Goal: Information Seeking & Learning: Learn about a topic

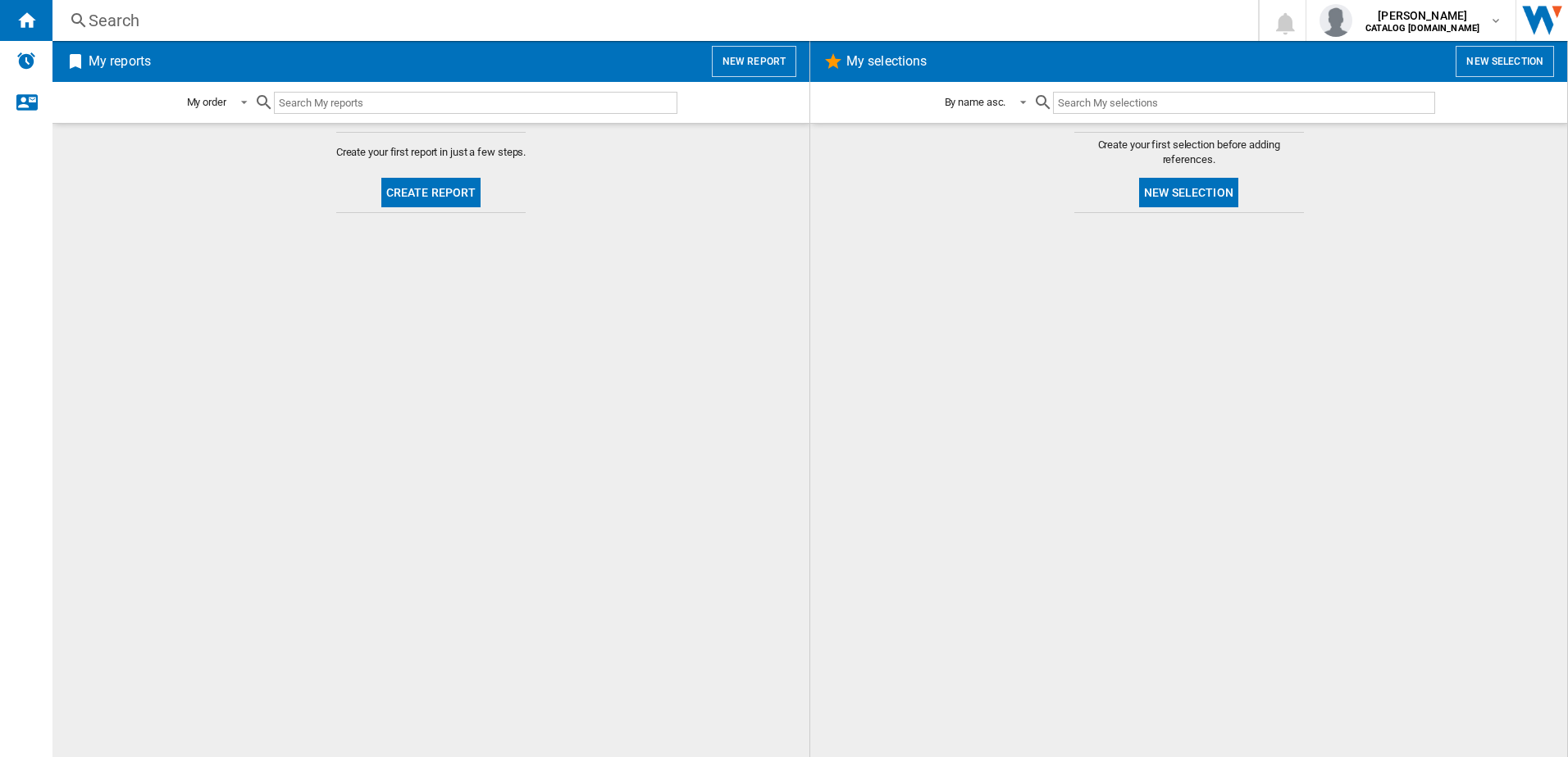
click at [223, 9] on div "Search" at bounding box center [652, 20] width 1126 height 23
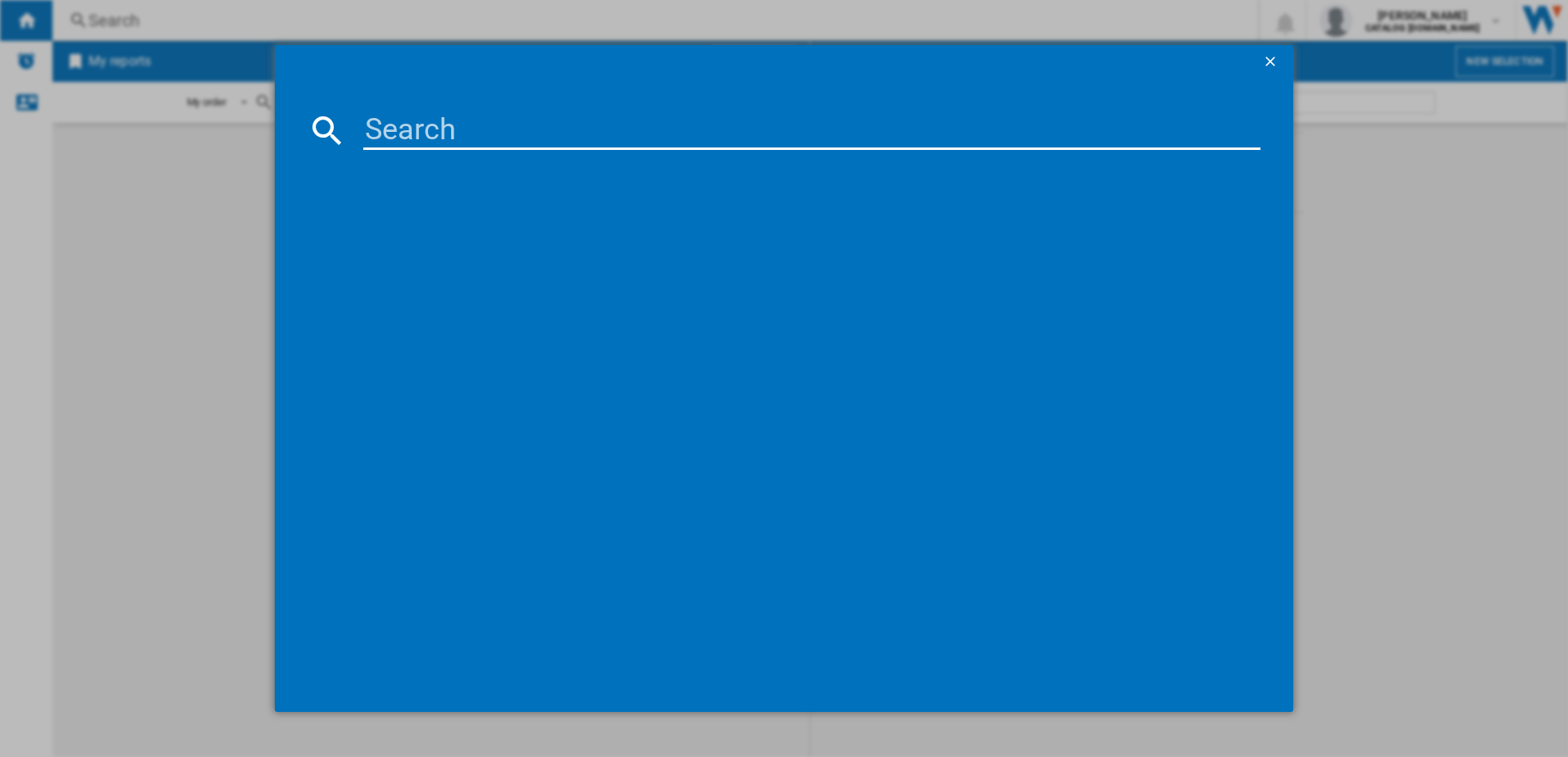
click at [484, 117] on input at bounding box center [812, 130] width 898 height 40
paste input "CGX1130ACM"
type input "CGX1130ACM"
click at [572, 241] on div "AEG CGX1130ACM STAINLESS STEEL" at bounding box center [796, 236] width 881 height 16
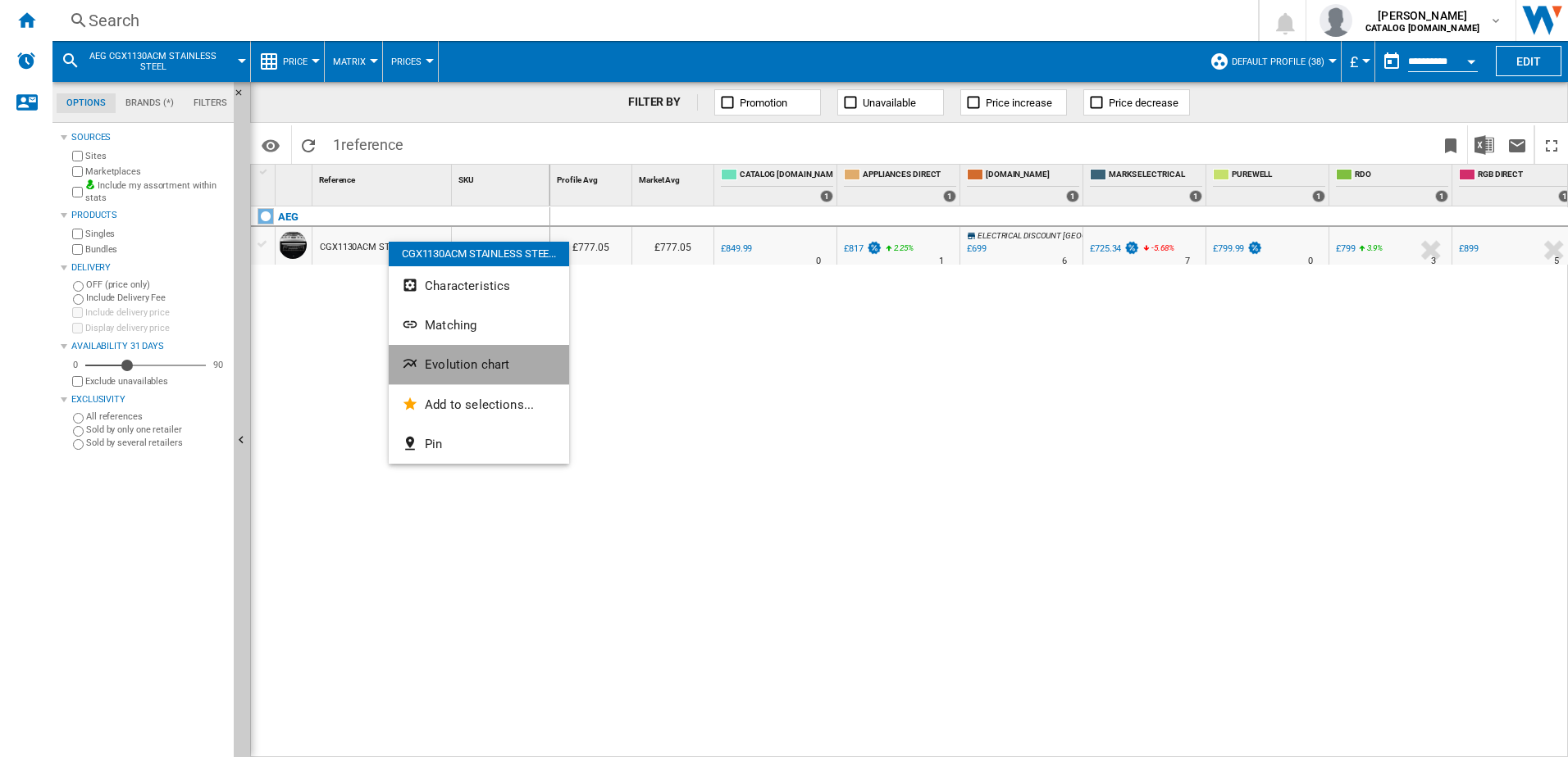
click at [505, 360] on span "Evolution chart" at bounding box center [467, 364] width 85 height 15
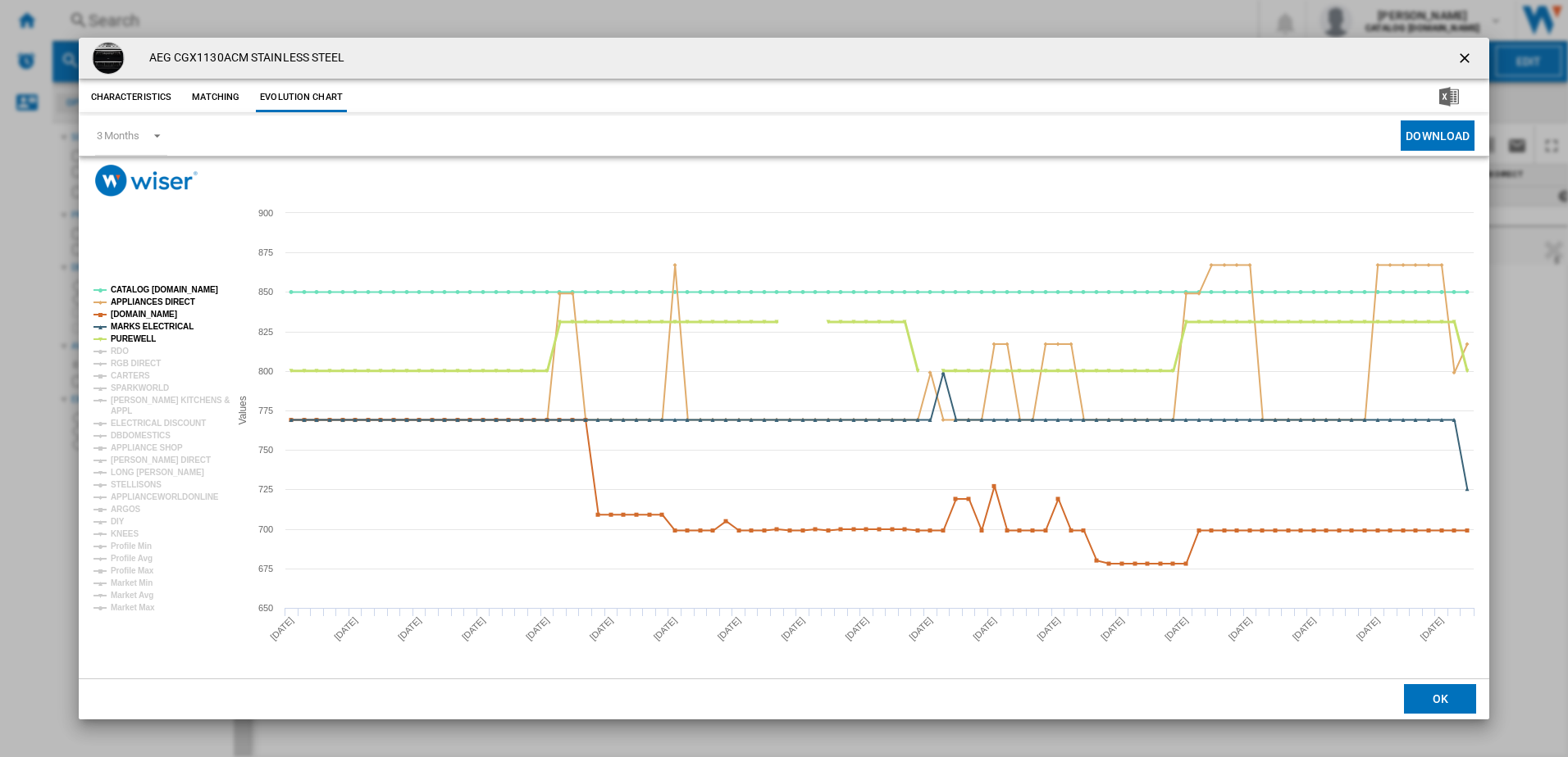
click at [139, 339] on tspan "PUREWELL" at bounding box center [133, 339] width 45 height 9
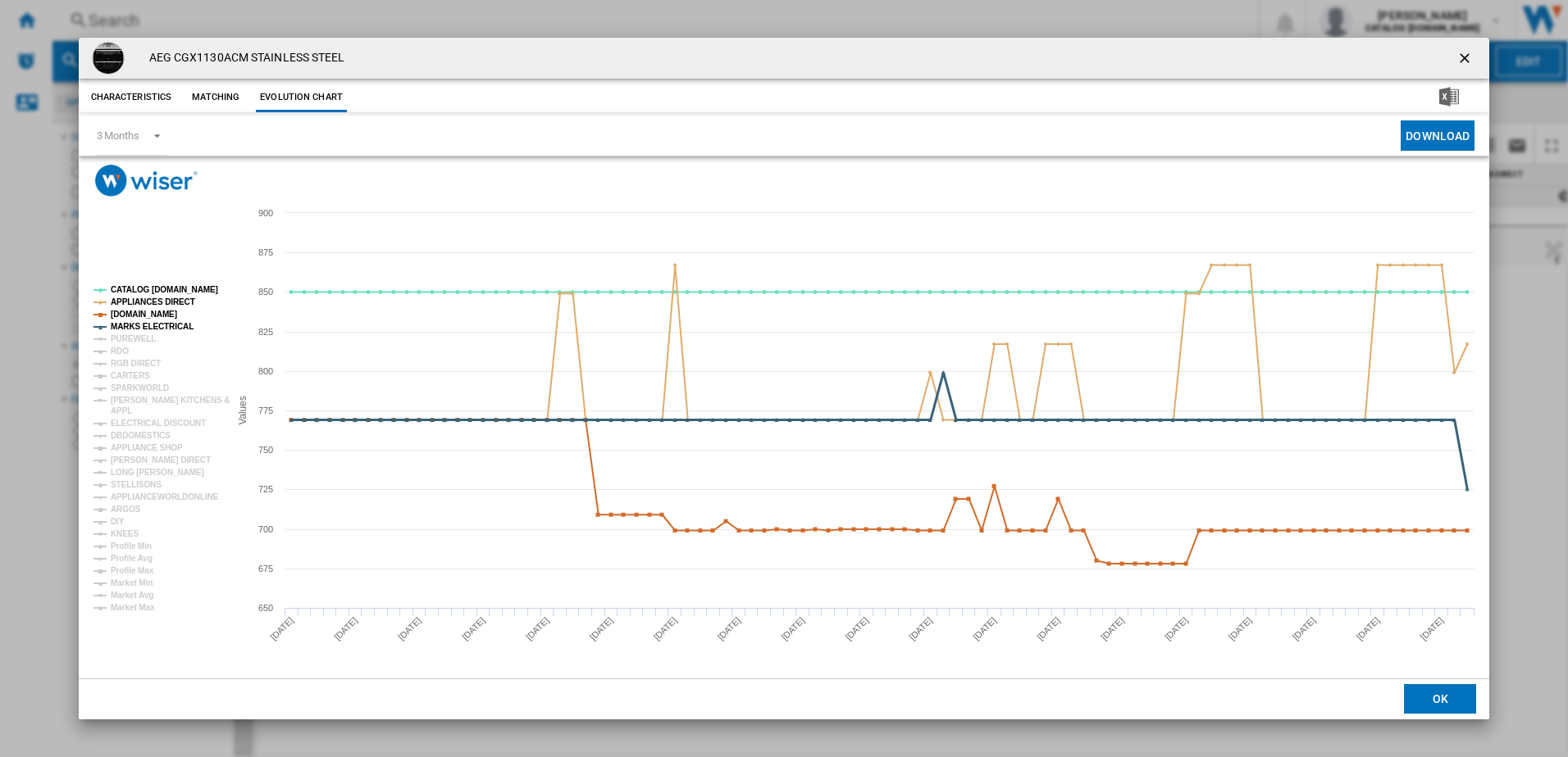
click at [137, 323] on tspan "MARKS ELECTRICAL" at bounding box center [152, 327] width 83 height 9
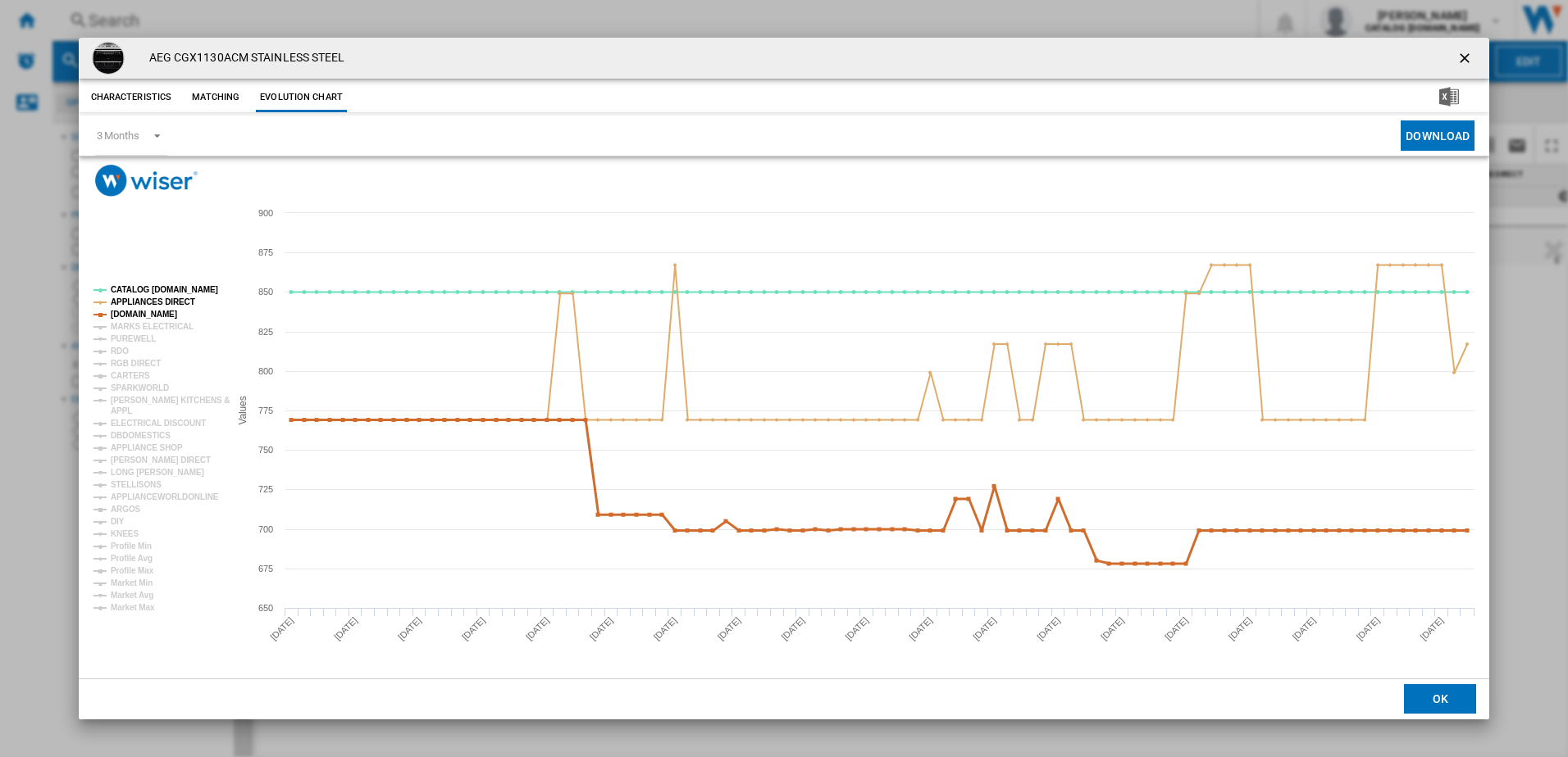
click at [136, 314] on tspan "[DOMAIN_NAME]" at bounding box center [143, 314] width 66 height 9
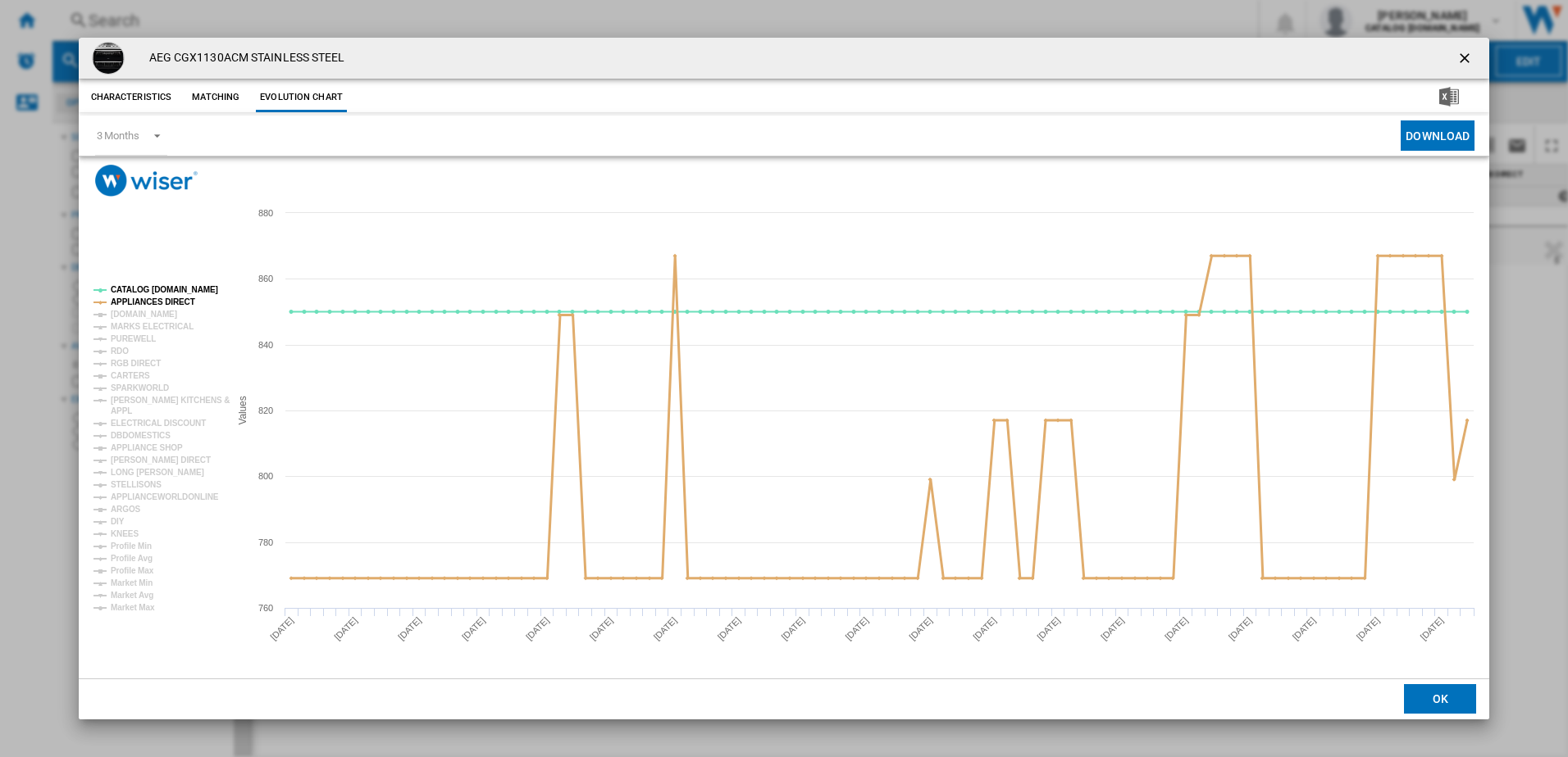
click at [141, 301] on tspan "APPLIANCES DIRECT" at bounding box center [153, 302] width 85 height 9
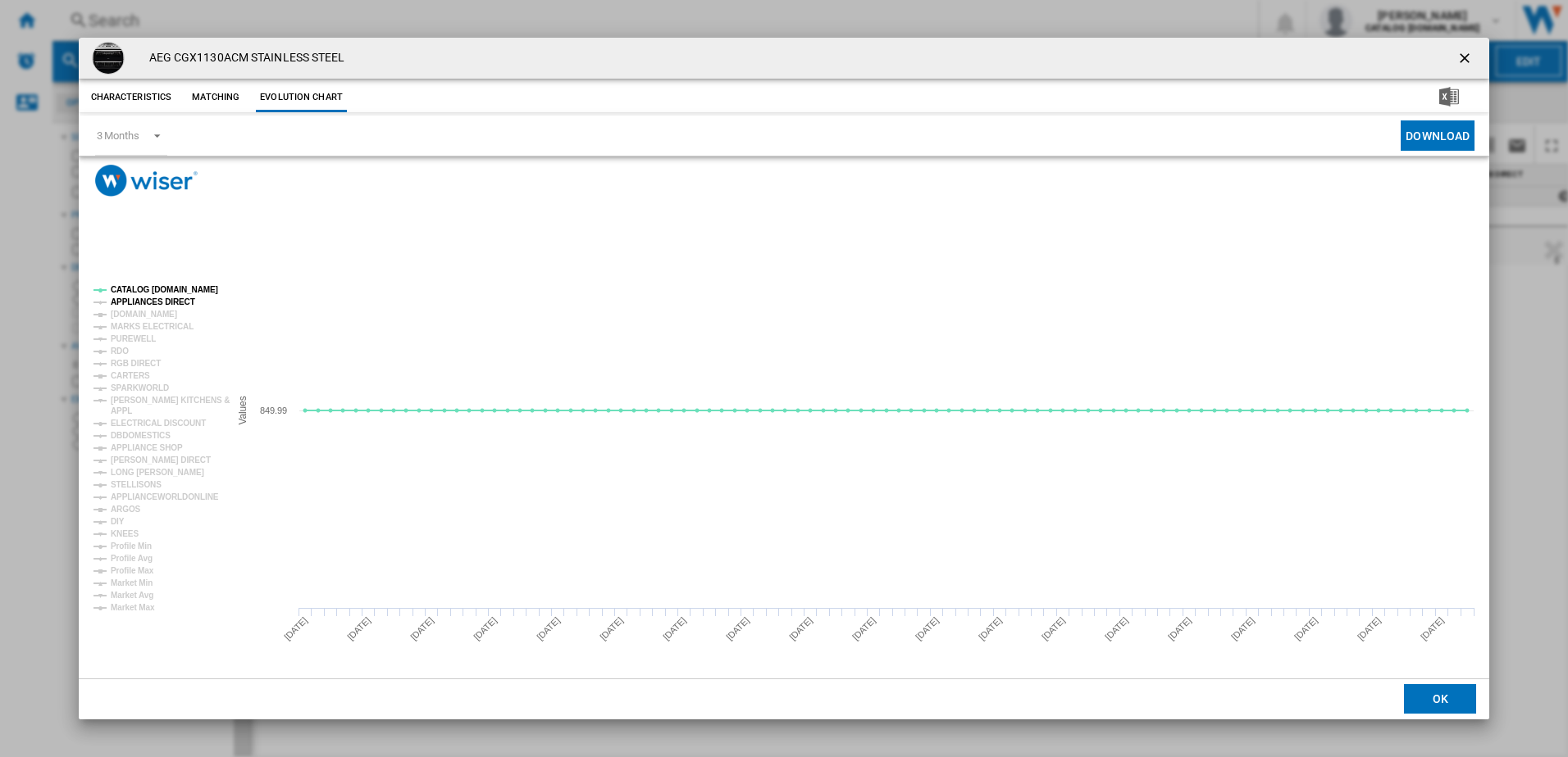
click at [155, 307] on tspan "APPLIANCES DIRECT" at bounding box center [153, 302] width 85 height 9
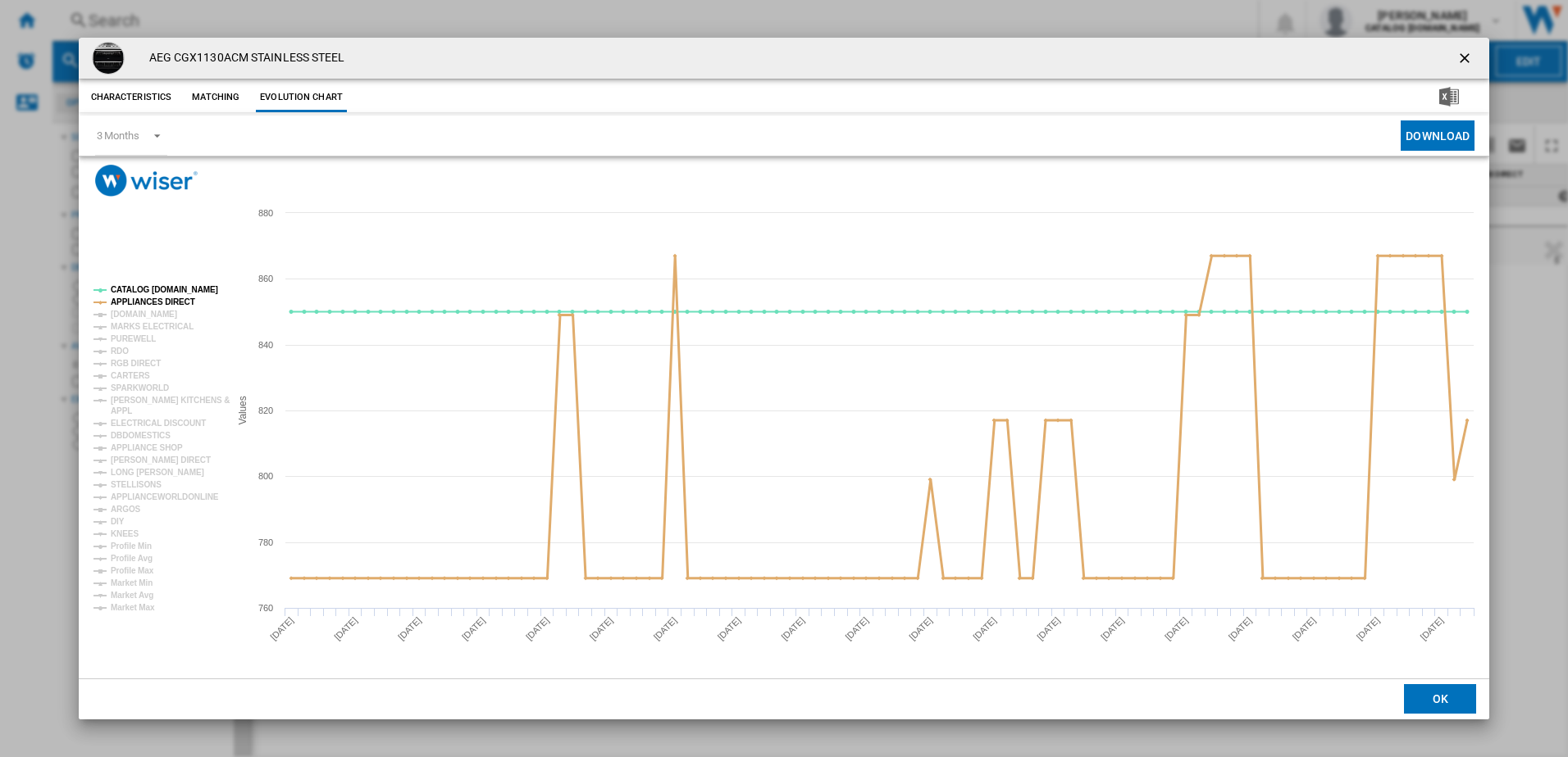
click at [136, 302] on tspan "APPLIANCES DIRECT" at bounding box center [153, 302] width 85 height 9
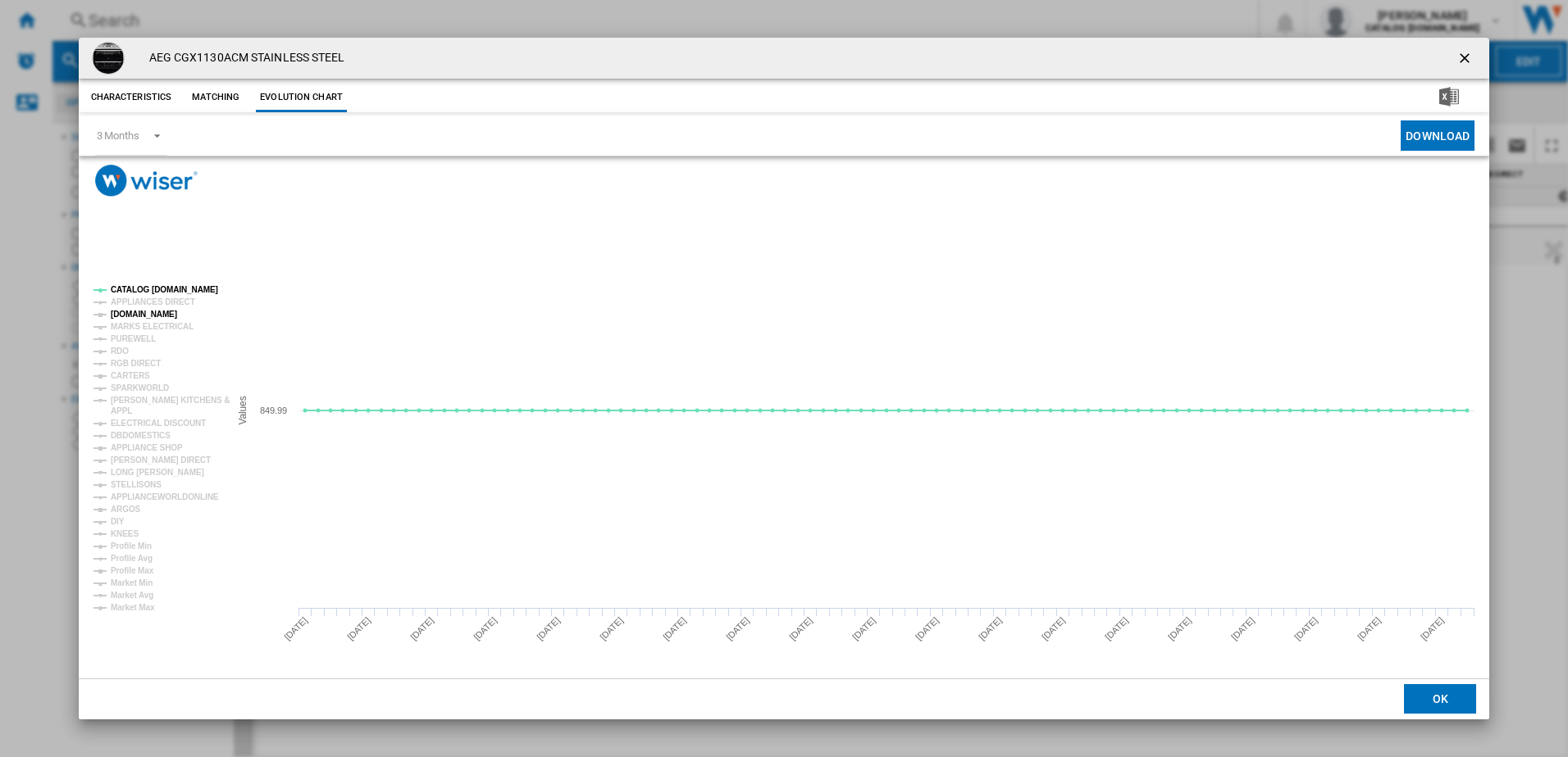
click at [136, 314] on tspan "[DOMAIN_NAME]" at bounding box center [143, 314] width 66 height 9
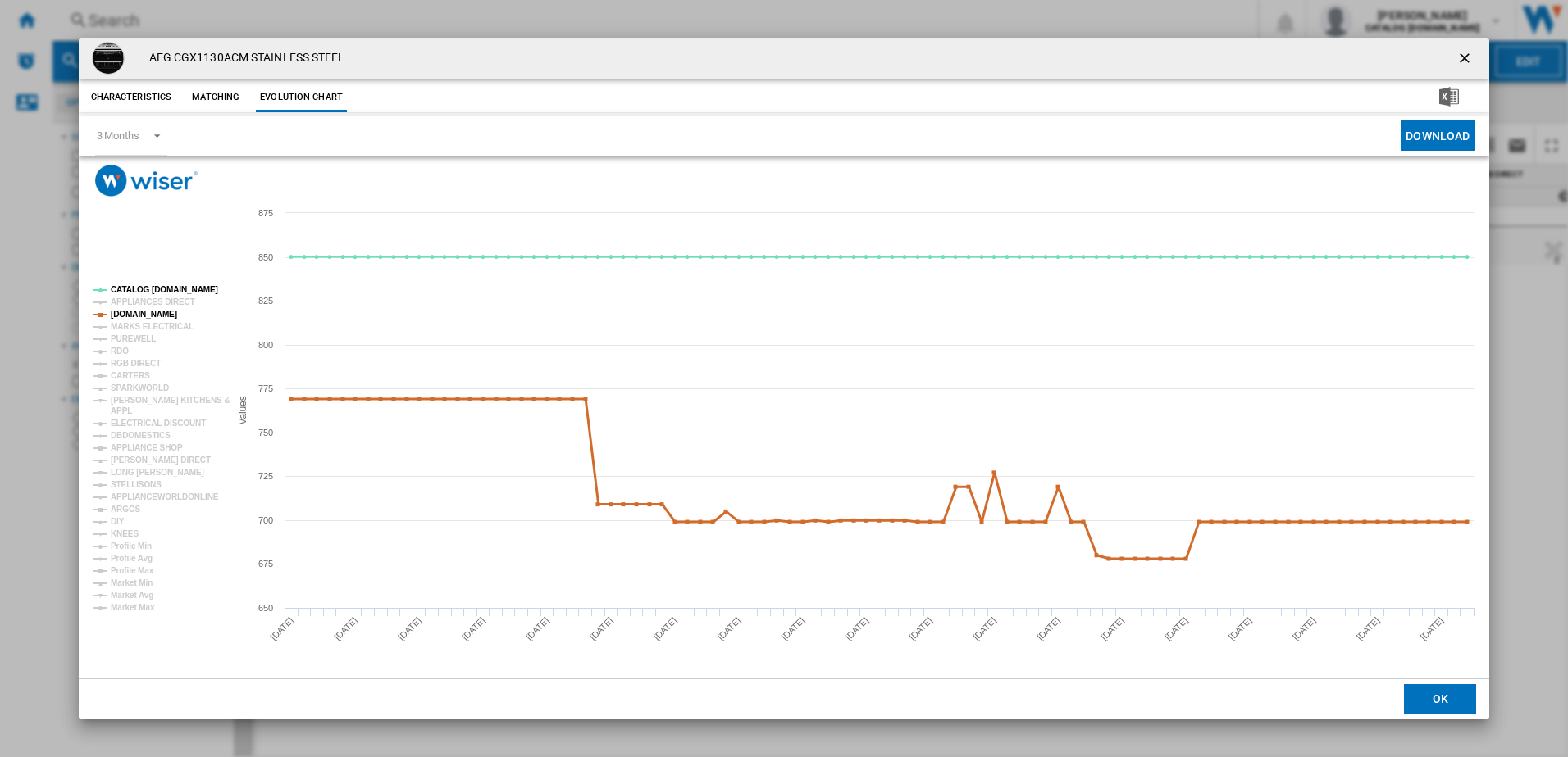
click at [124, 316] on tspan "[DOMAIN_NAME]" at bounding box center [143, 314] width 66 height 9
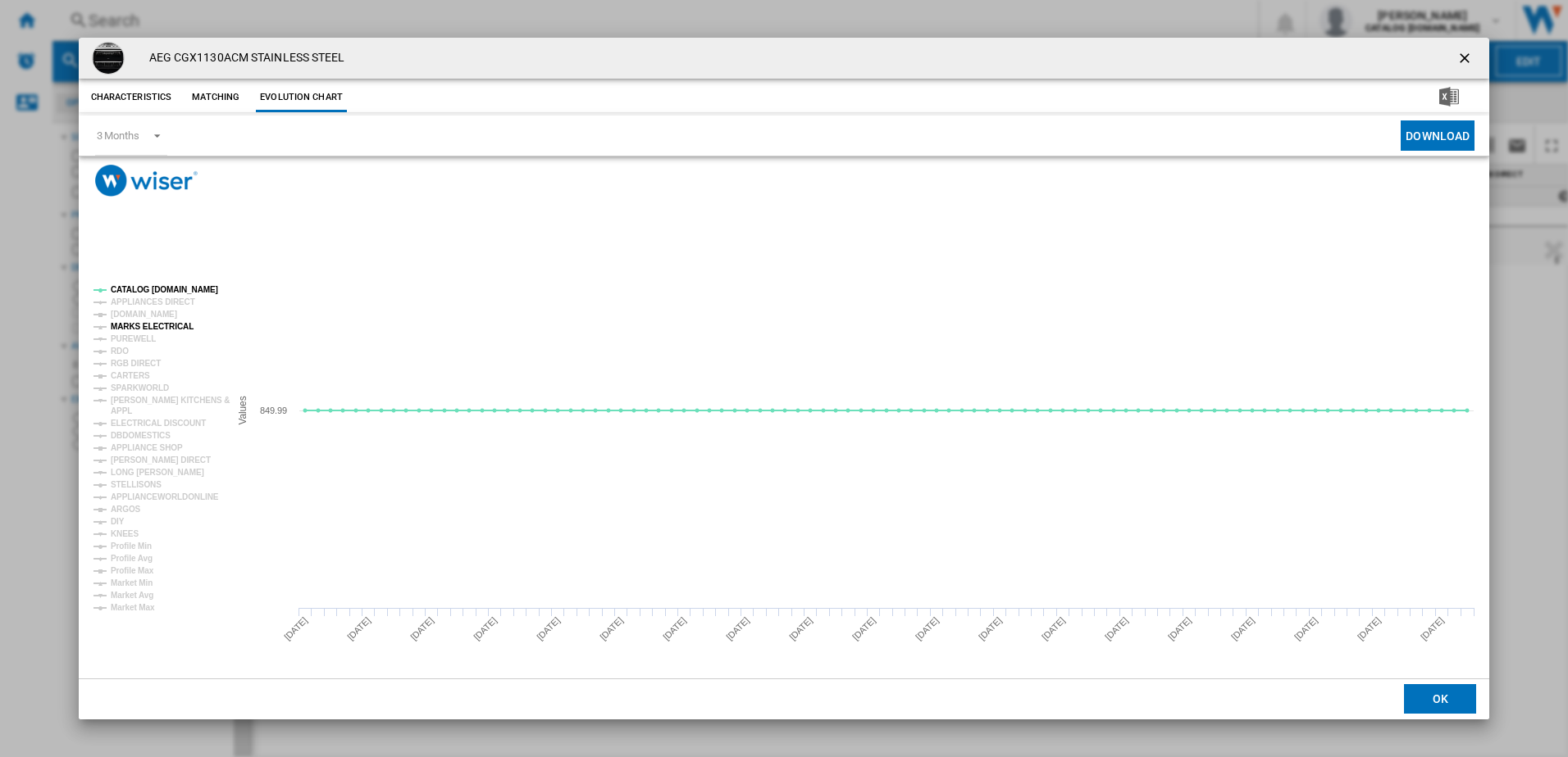
click at [127, 326] on tspan "MARKS ELECTRICAL" at bounding box center [152, 327] width 83 height 9
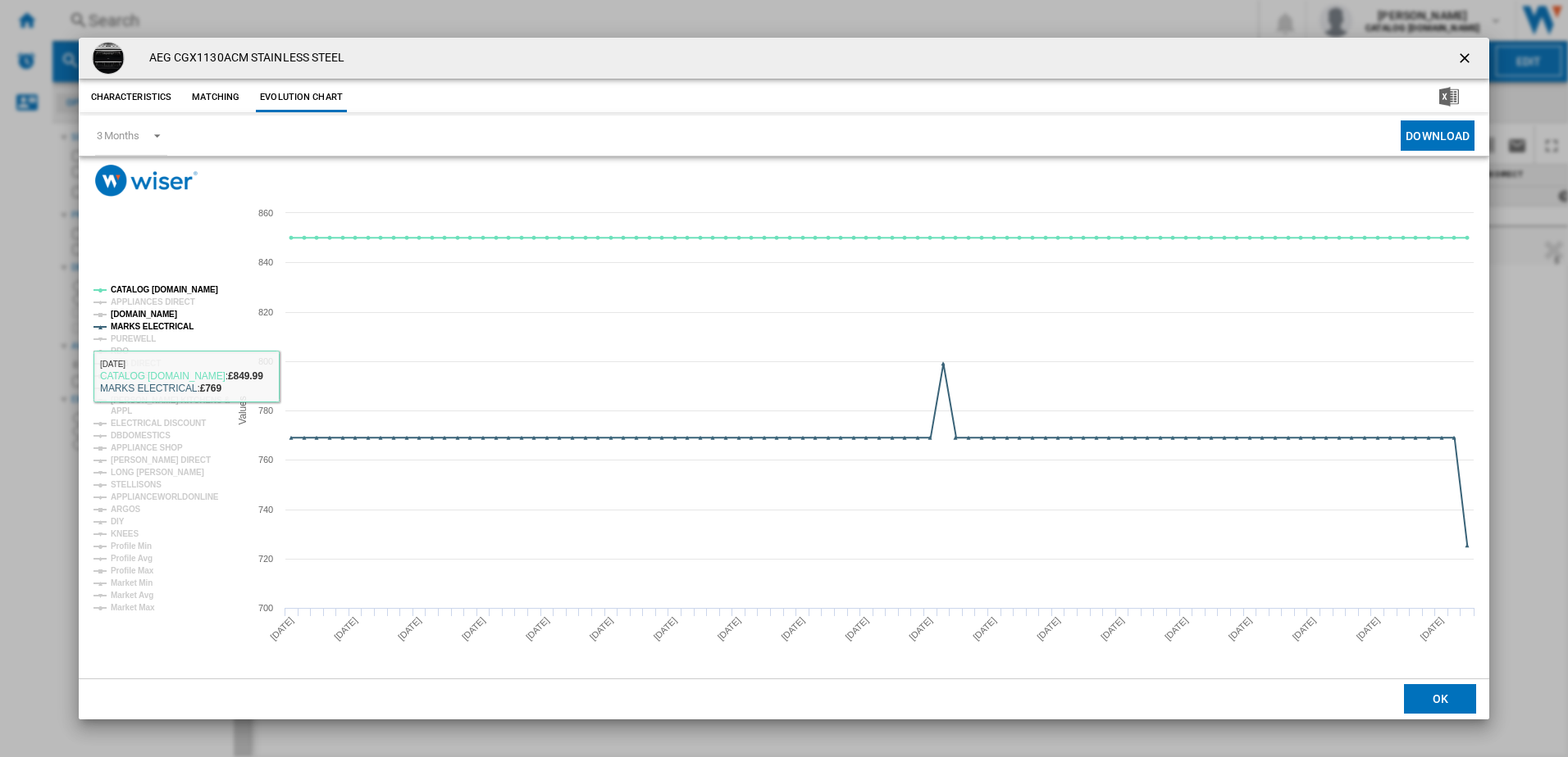
click at [126, 326] on tspan "MARKS ELECTRICAL" at bounding box center [152, 327] width 83 height 9
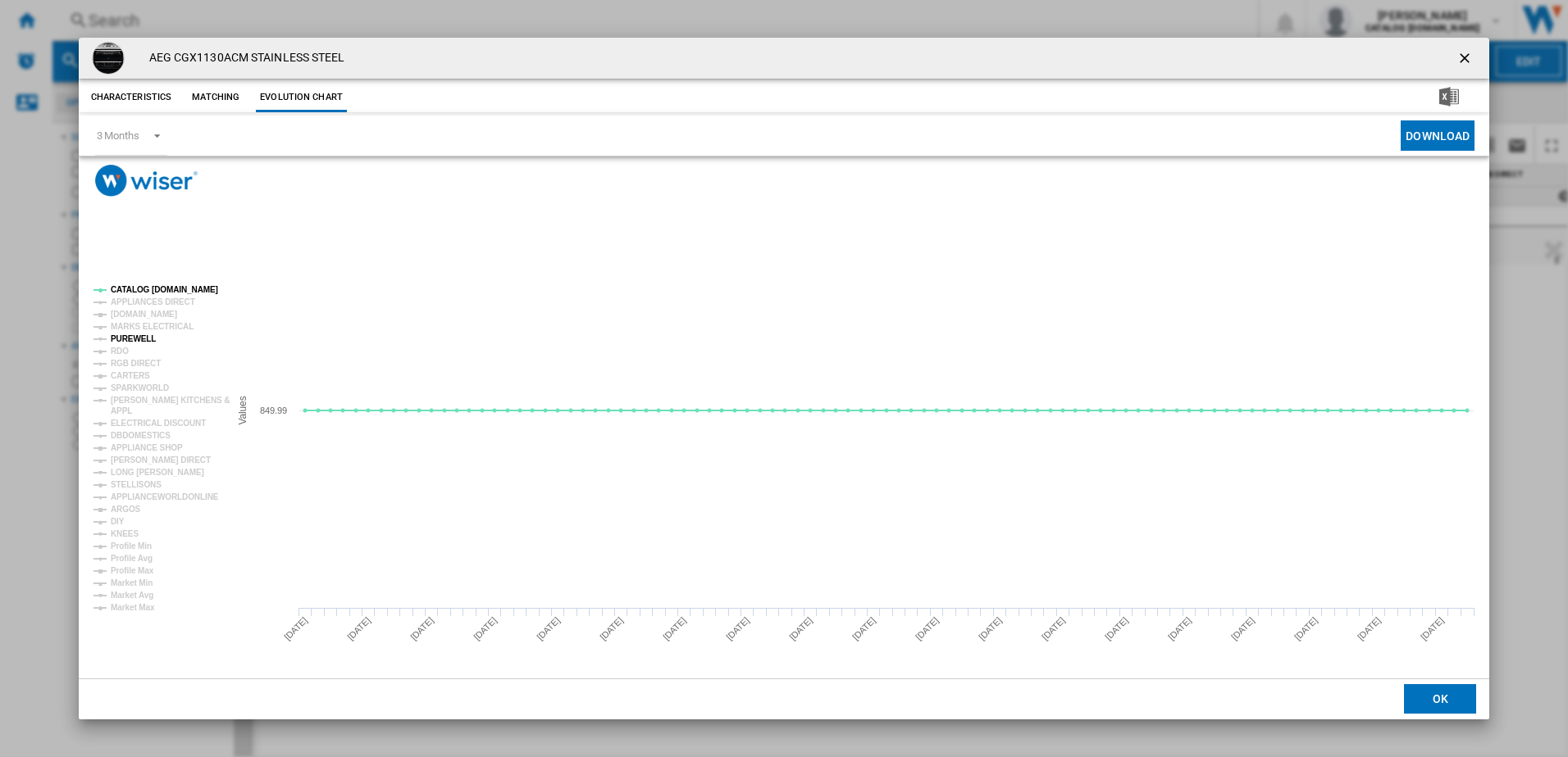
click at [121, 335] on tspan "PUREWELL" at bounding box center [133, 339] width 45 height 9
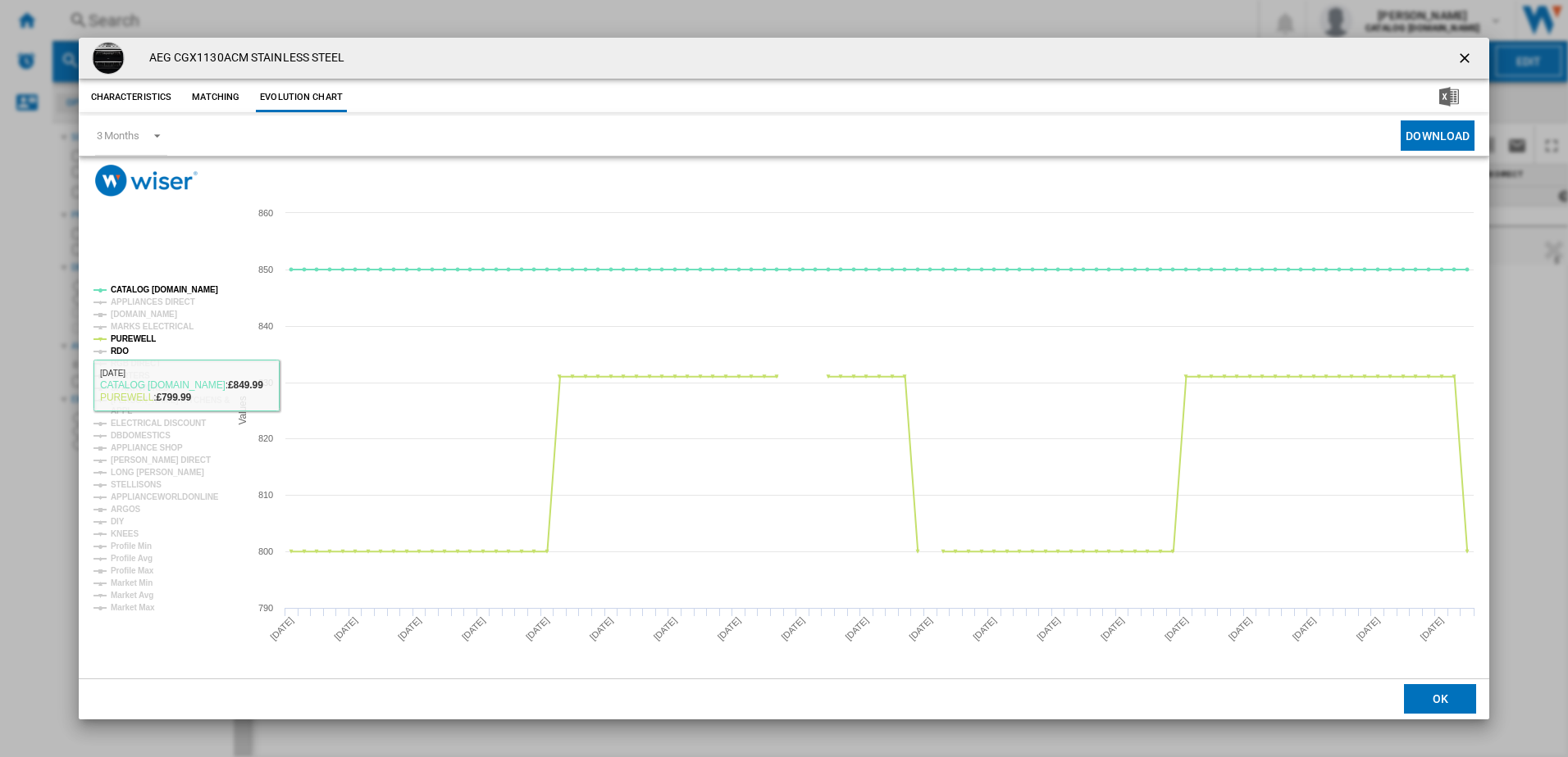
click at [124, 342] on tspan "PUREWELL" at bounding box center [133, 339] width 45 height 9
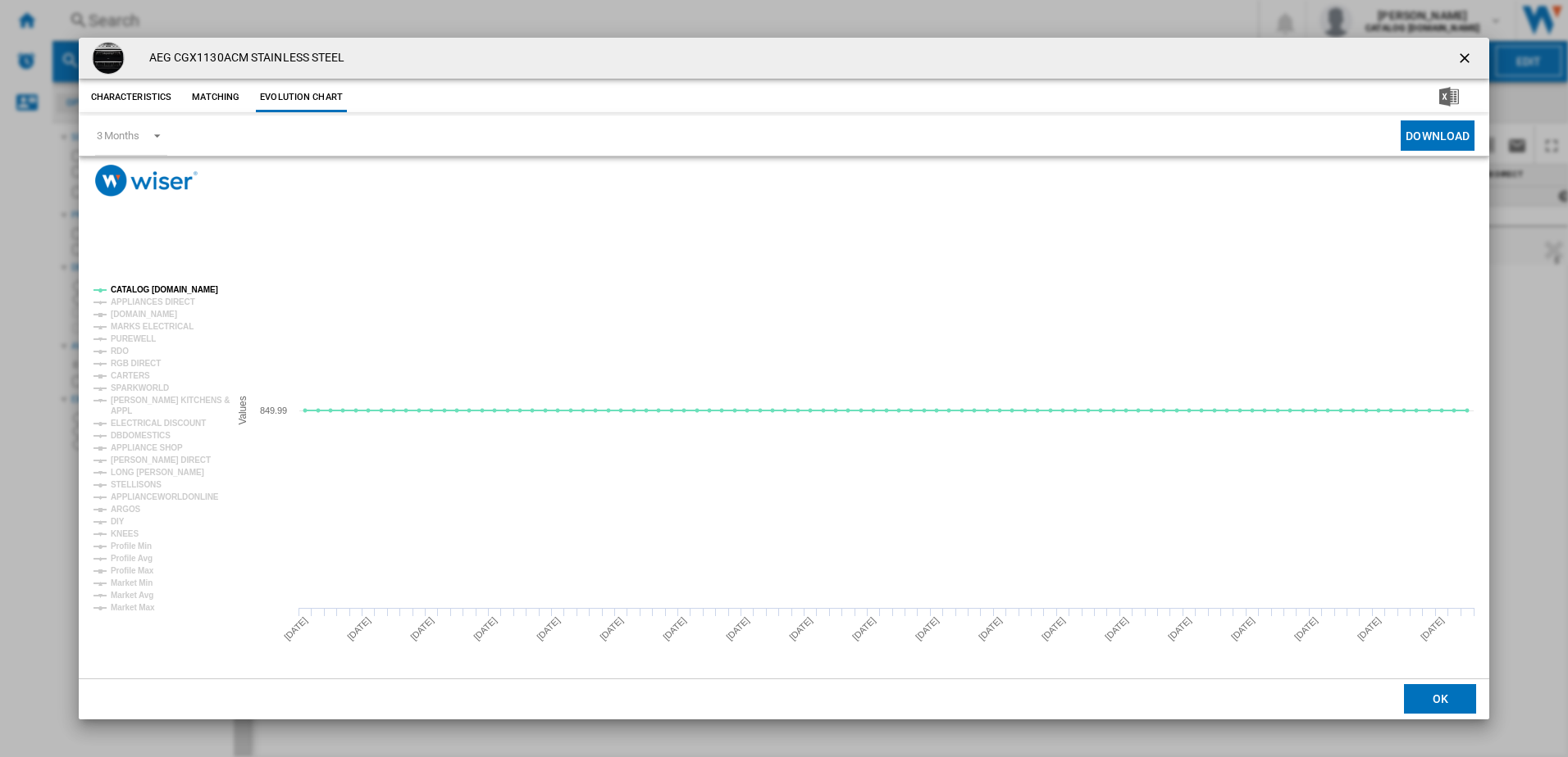
click at [128, 354] on rect "Product popup" at bounding box center [155, 448] width 136 height 340
click at [110, 355] on tspan "RDO" at bounding box center [119, 351] width 18 height 9
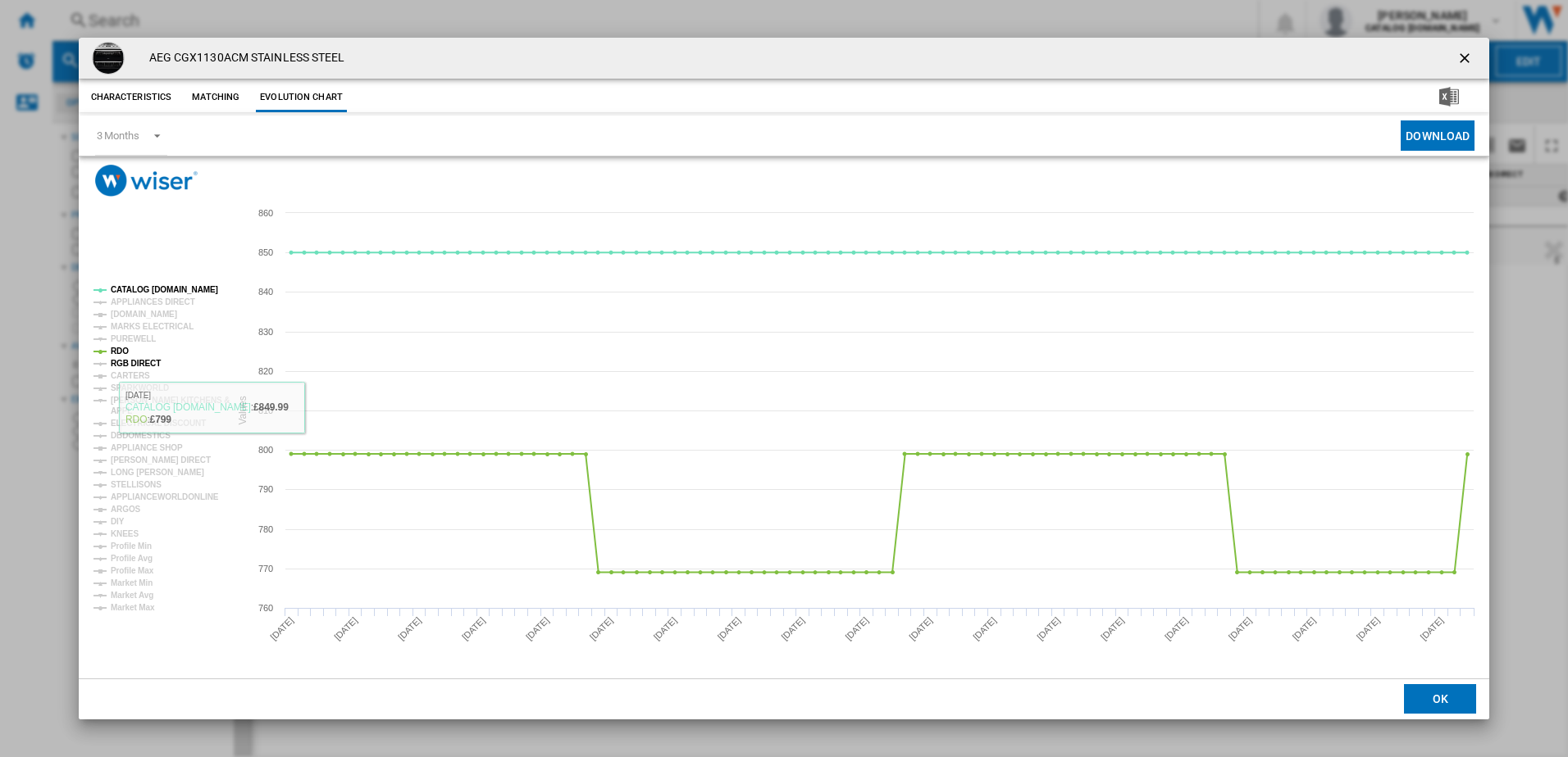
click at [122, 359] on tspan "RGB DIRECT" at bounding box center [135, 363] width 50 height 9
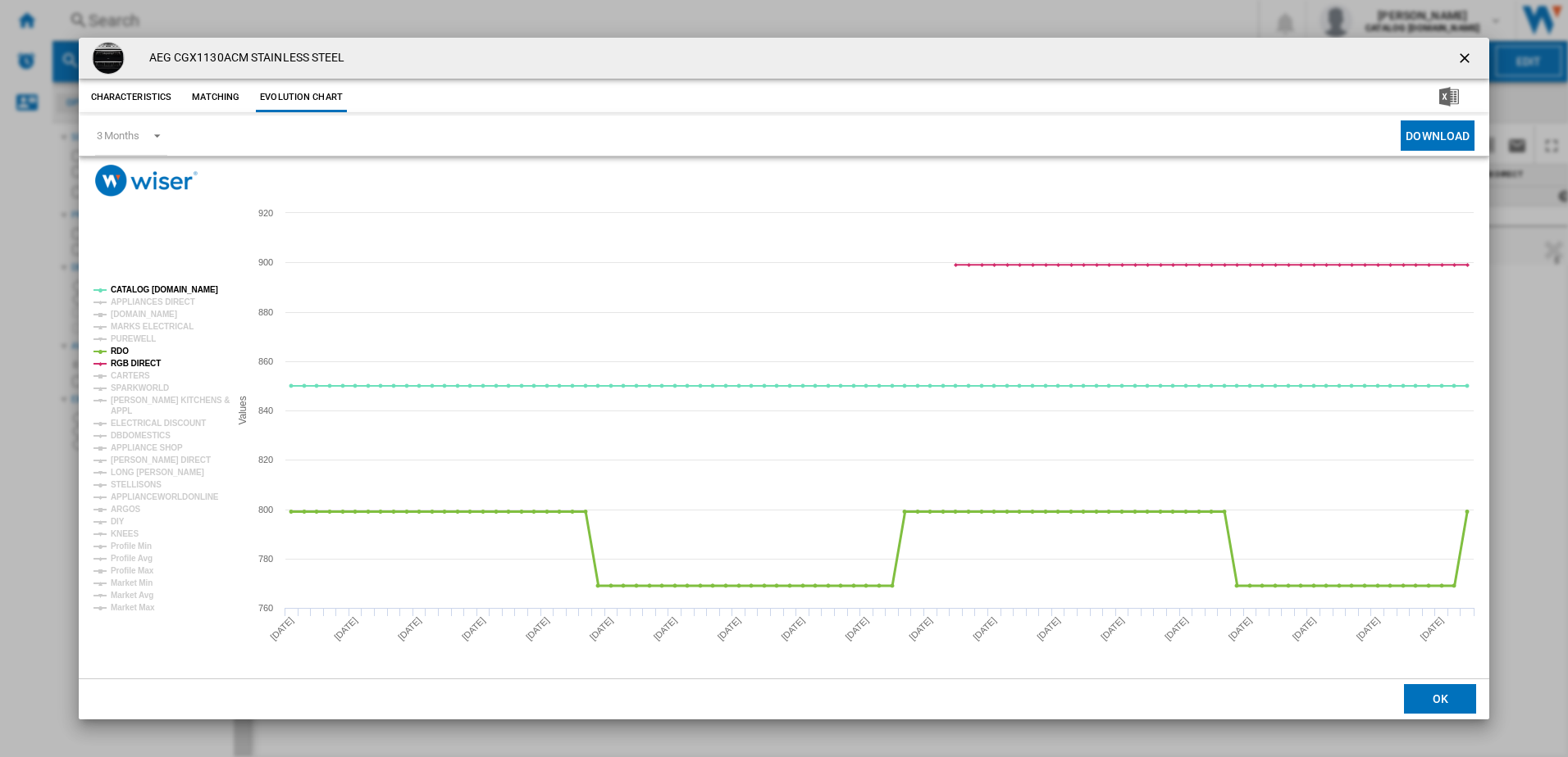
click at [122, 350] on tspan "RDO" at bounding box center [119, 351] width 18 height 9
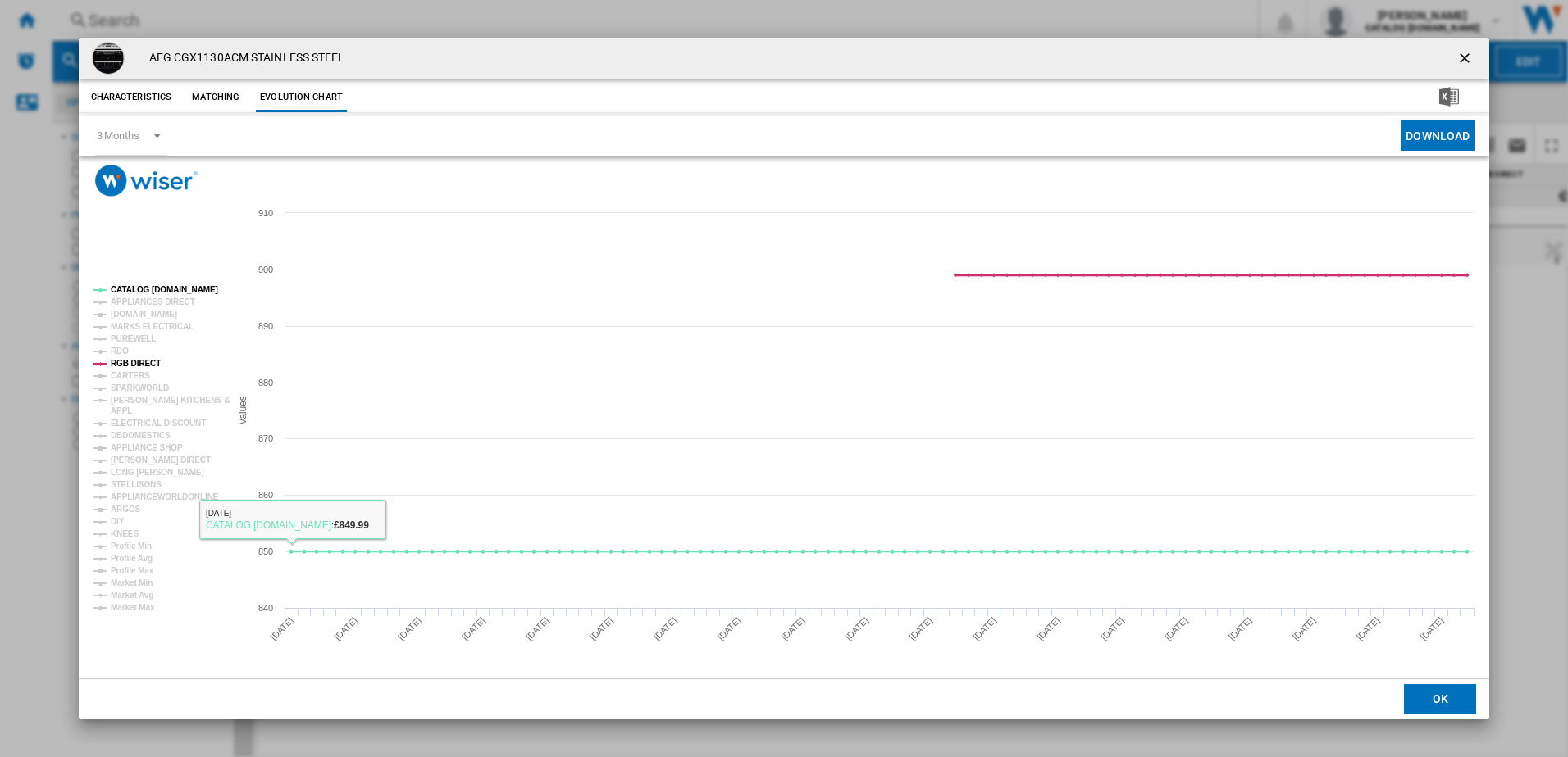
click at [129, 363] on tspan "RGB DIRECT" at bounding box center [135, 363] width 50 height 9
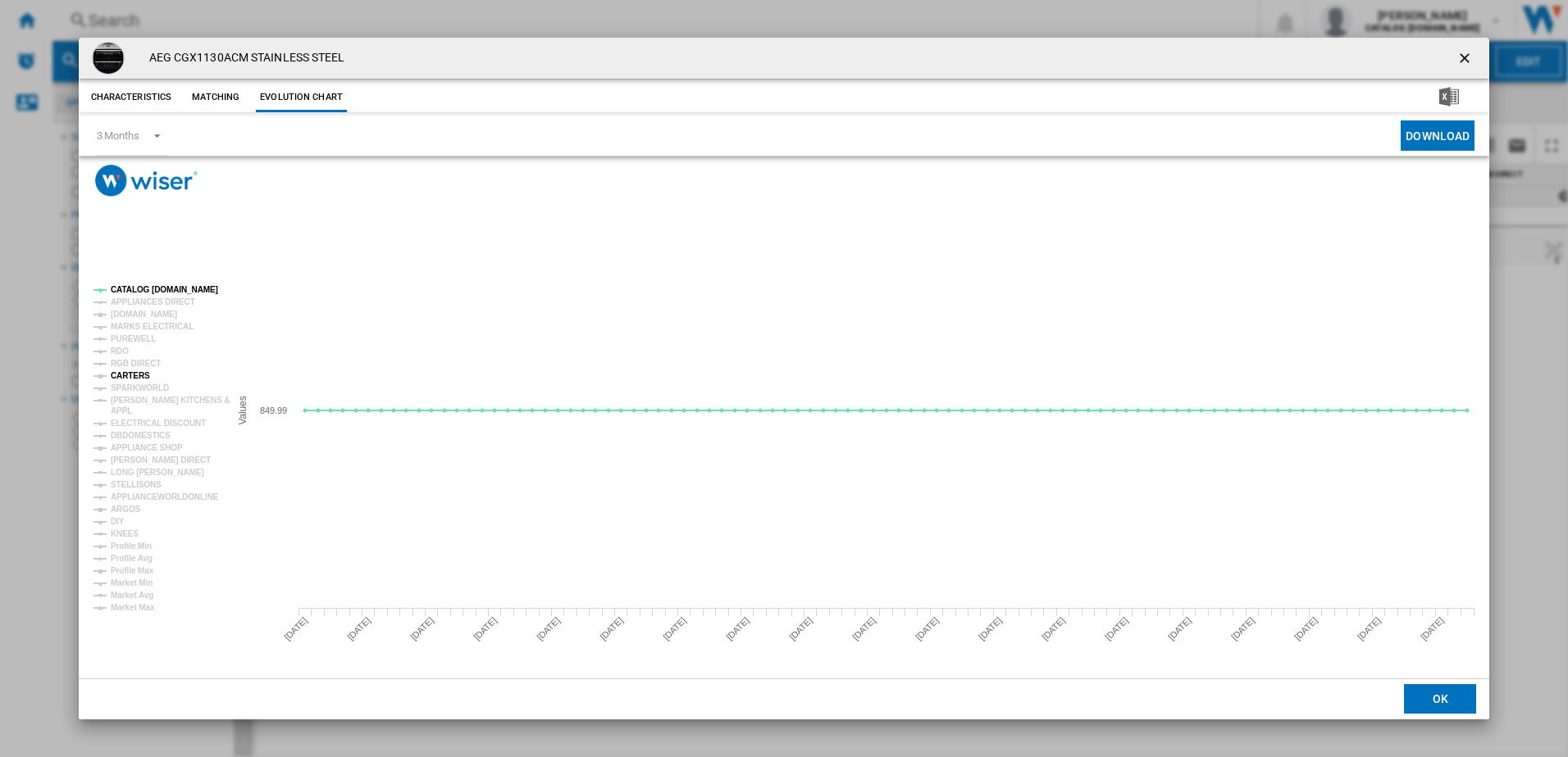
click at [122, 375] on tspan "CARTERS" at bounding box center [130, 376] width 40 height 9
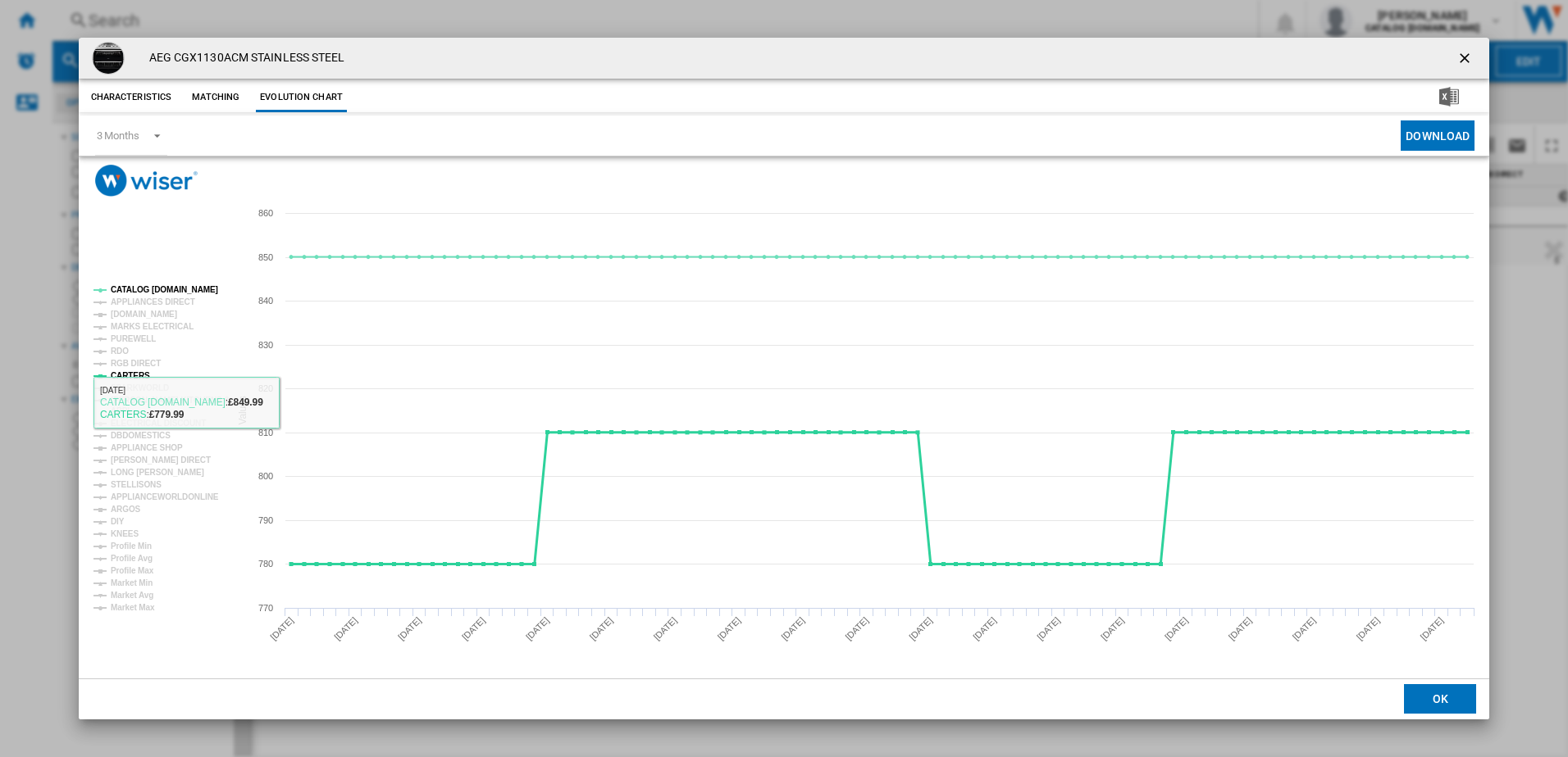
click at [119, 373] on tspan "CARTERS" at bounding box center [130, 376] width 40 height 9
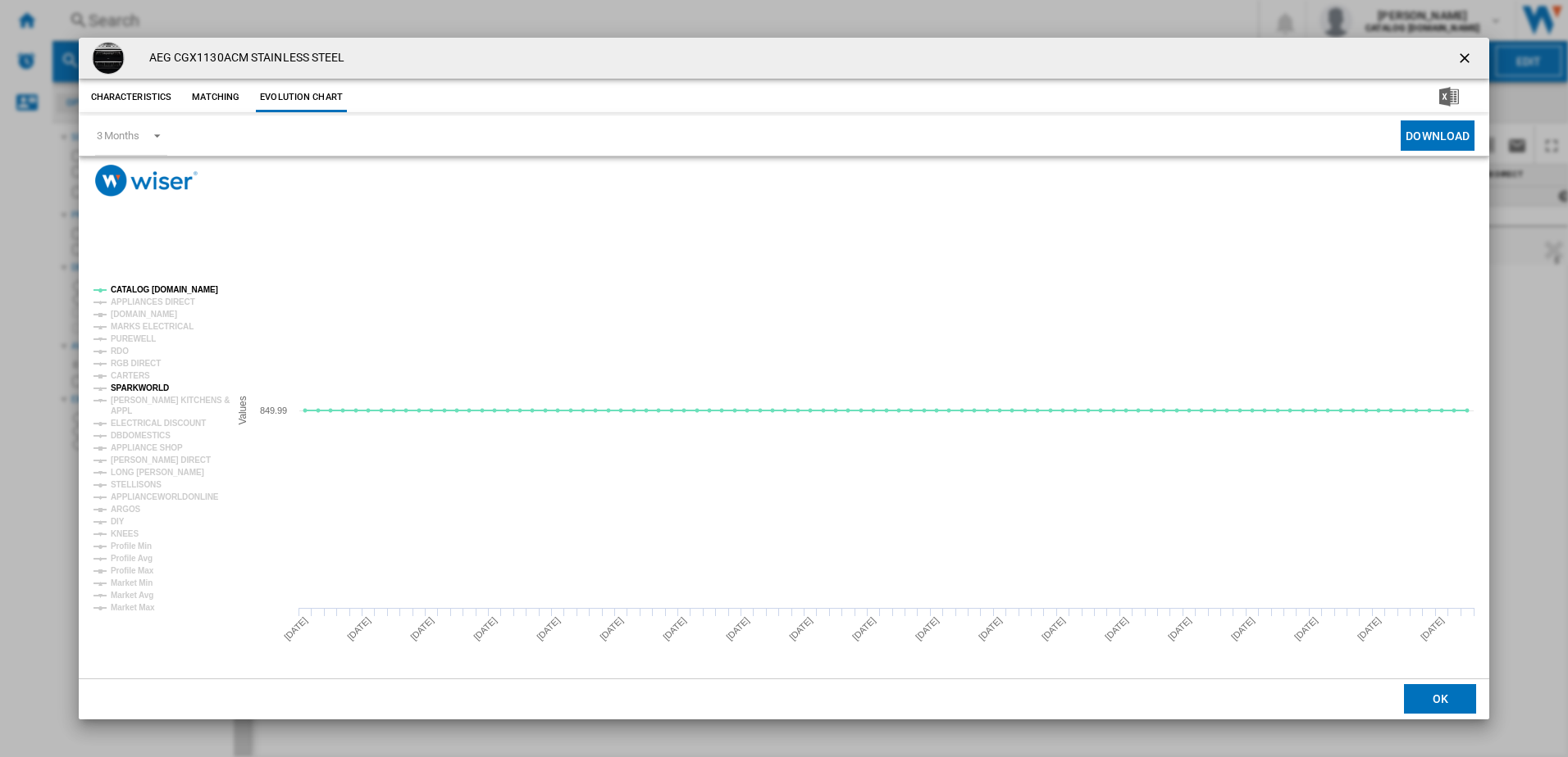
click at [129, 391] on tspan "SPARKWORLD" at bounding box center [139, 388] width 58 height 9
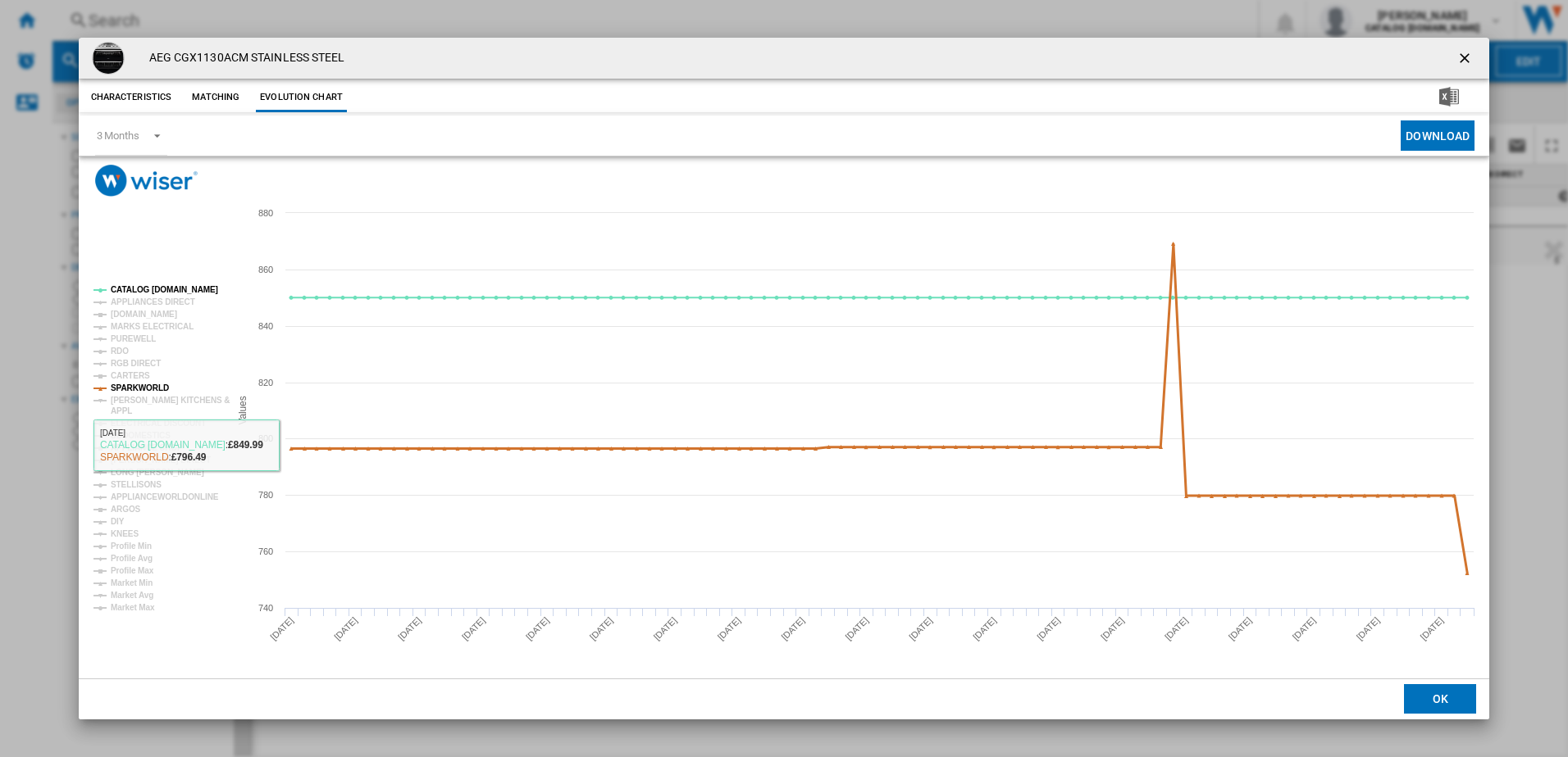
click at [147, 384] on tspan "SPARKWORLD" at bounding box center [139, 388] width 58 height 9
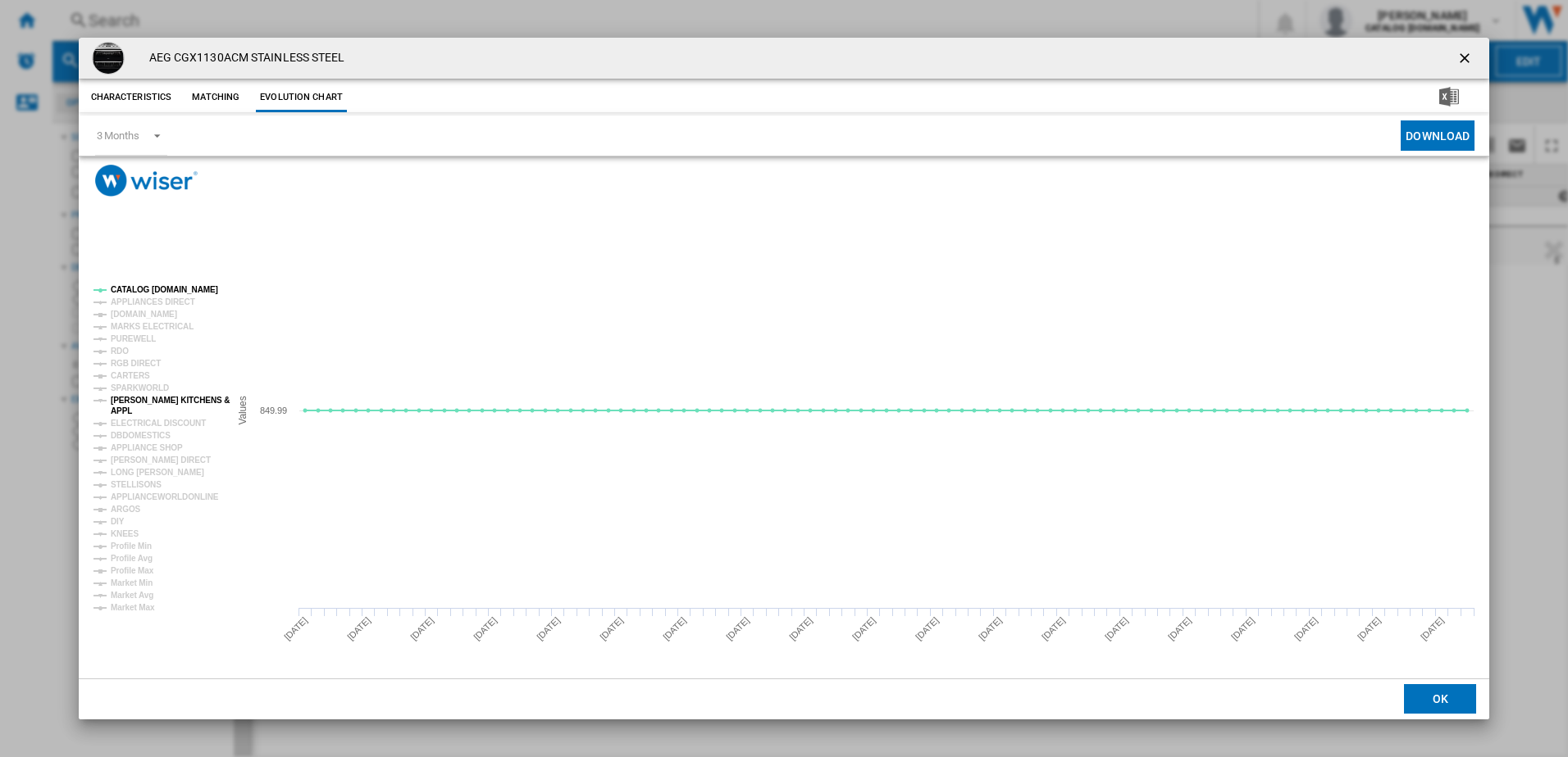
click at [148, 397] on tspan "[PERSON_NAME] KITCHENS &" at bounding box center [170, 400] width 119 height 9
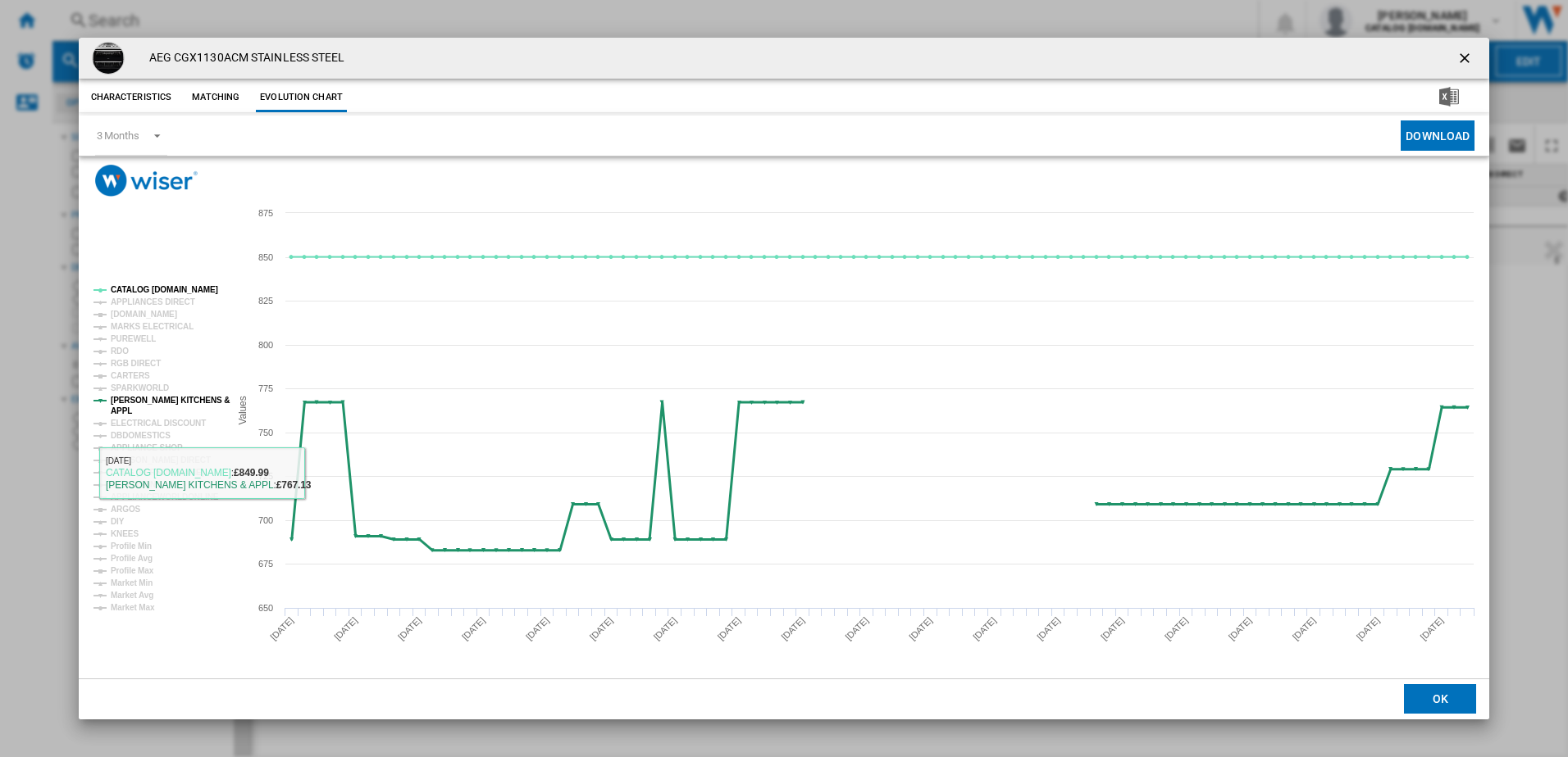
click at [158, 404] on tspan "[PERSON_NAME] KITCHENS &" at bounding box center [170, 400] width 119 height 9
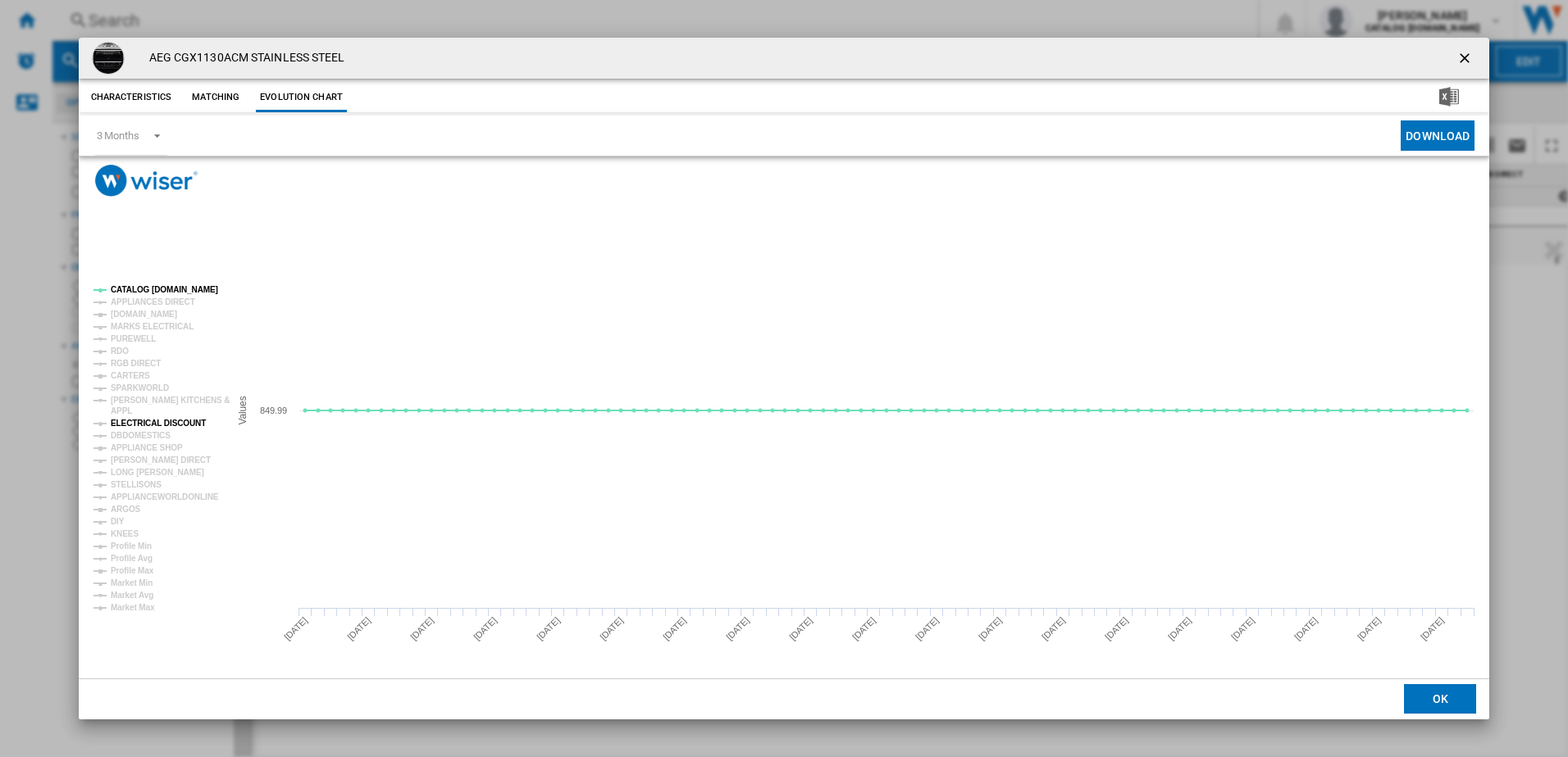
click at [144, 421] on tspan "ELECTRICAL DISCOUNT" at bounding box center [158, 423] width 95 height 9
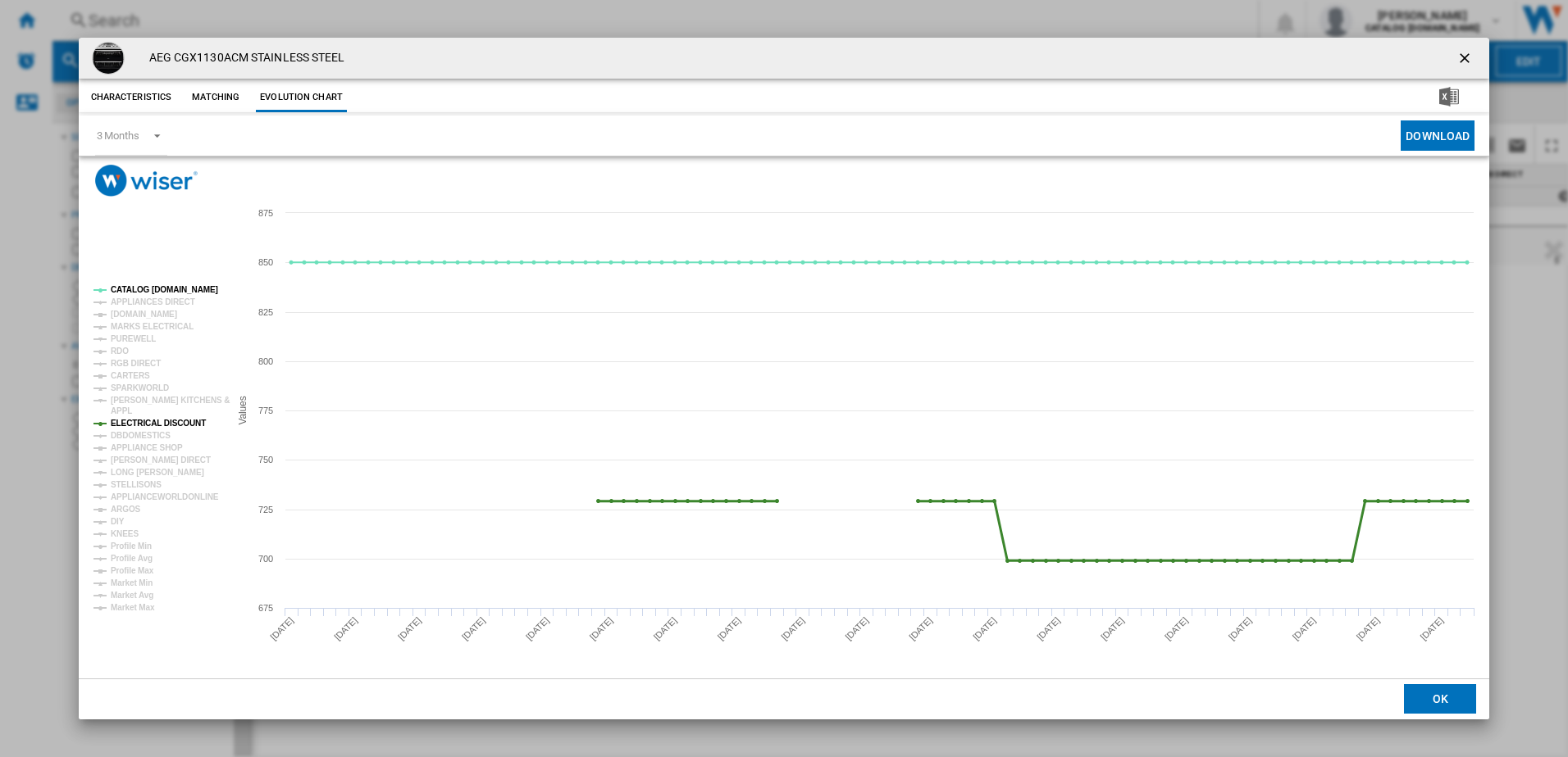
click at [131, 422] on tspan "ELECTRICAL DISCOUNT" at bounding box center [158, 423] width 95 height 9
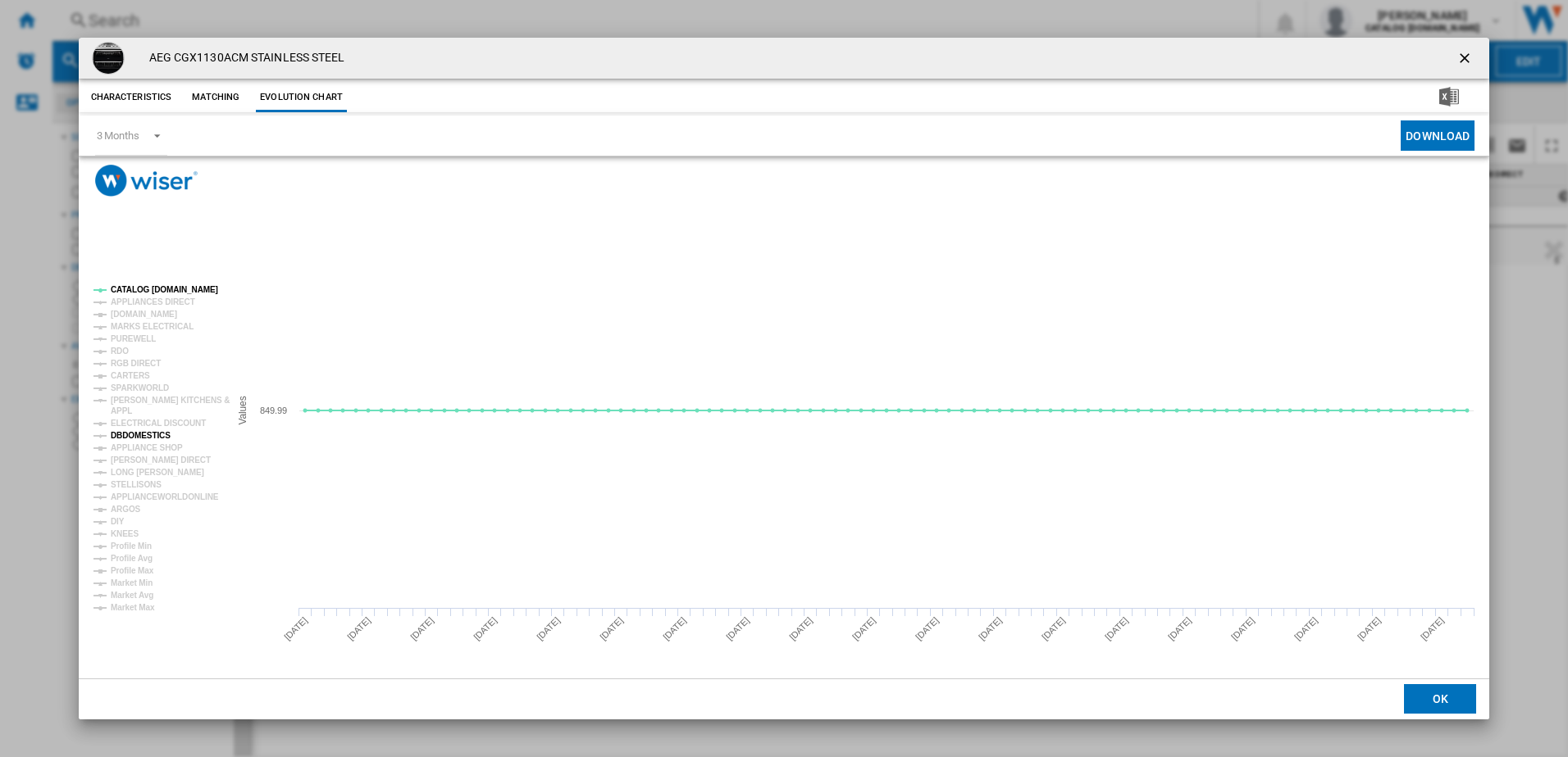
click at [133, 440] on tspan "DBDOMESTICS" at bounding box center [140, 435] width 60 height 9
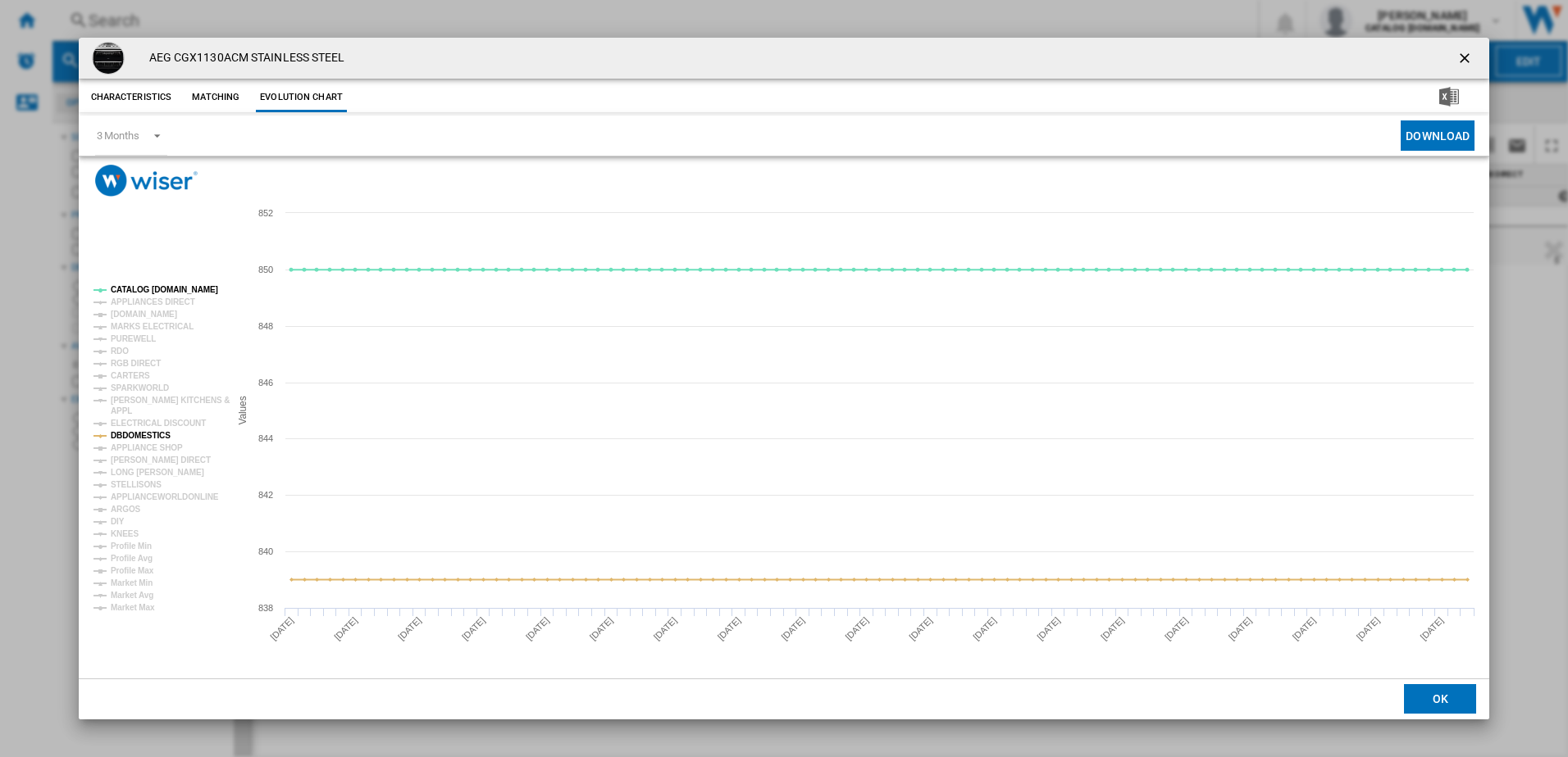
click at [129, 440] on tspan "DBDOMESTICS" at bounding box center [140, 435] width 60 height 9
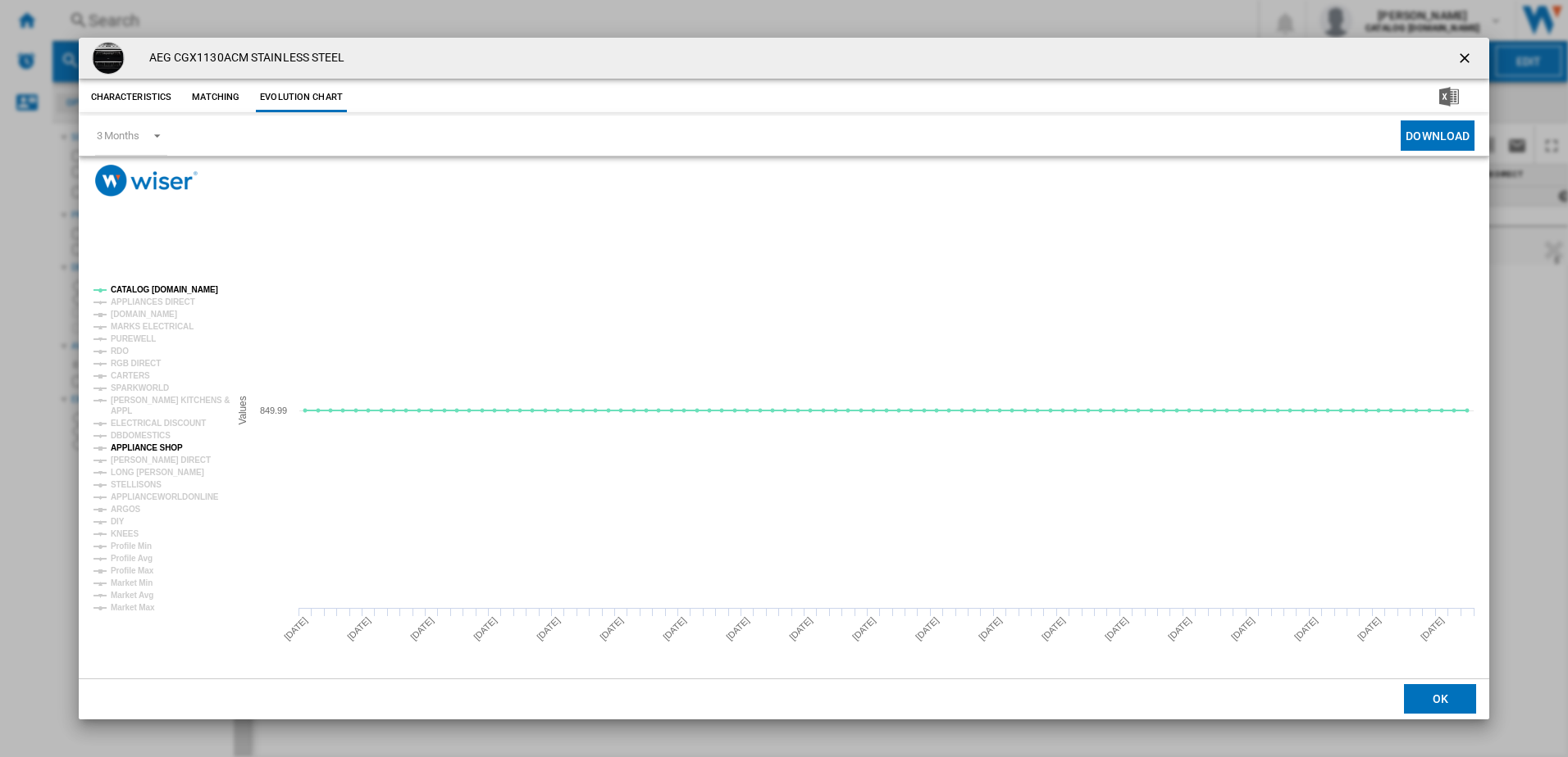
click at [132, 447] on tspan "APPLIANCE SHOP" at bounding box center [147, 447] width 72 height 9
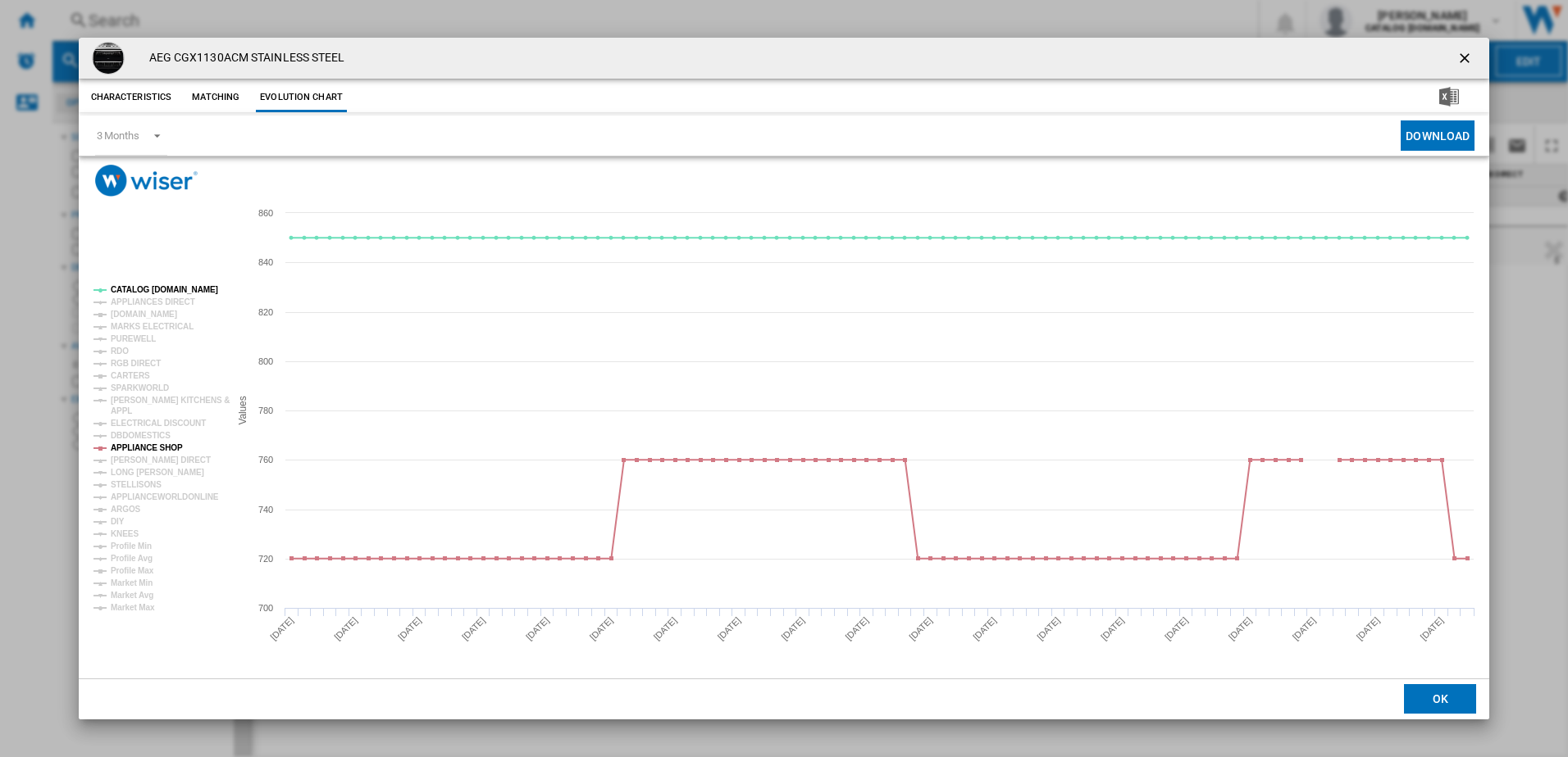
click at [132, 447] on tspan "APPLIANCE SHOP" at bounding box center [147, 447] width 72 height 9
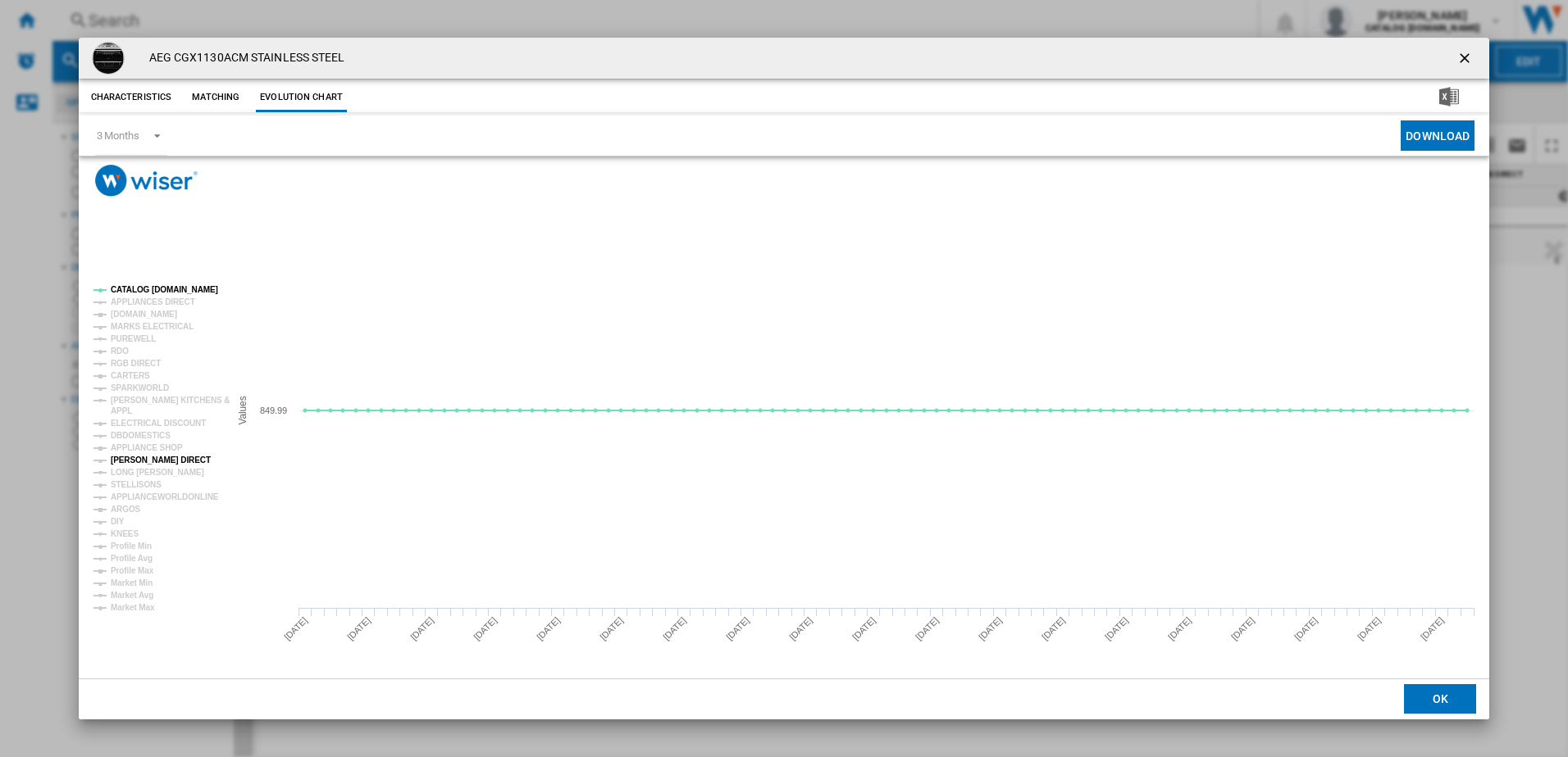
click at [133, 463] on tspan "[PERSON_NAME] DIRECT" at bounding box center [160, 460] width 100 height 9
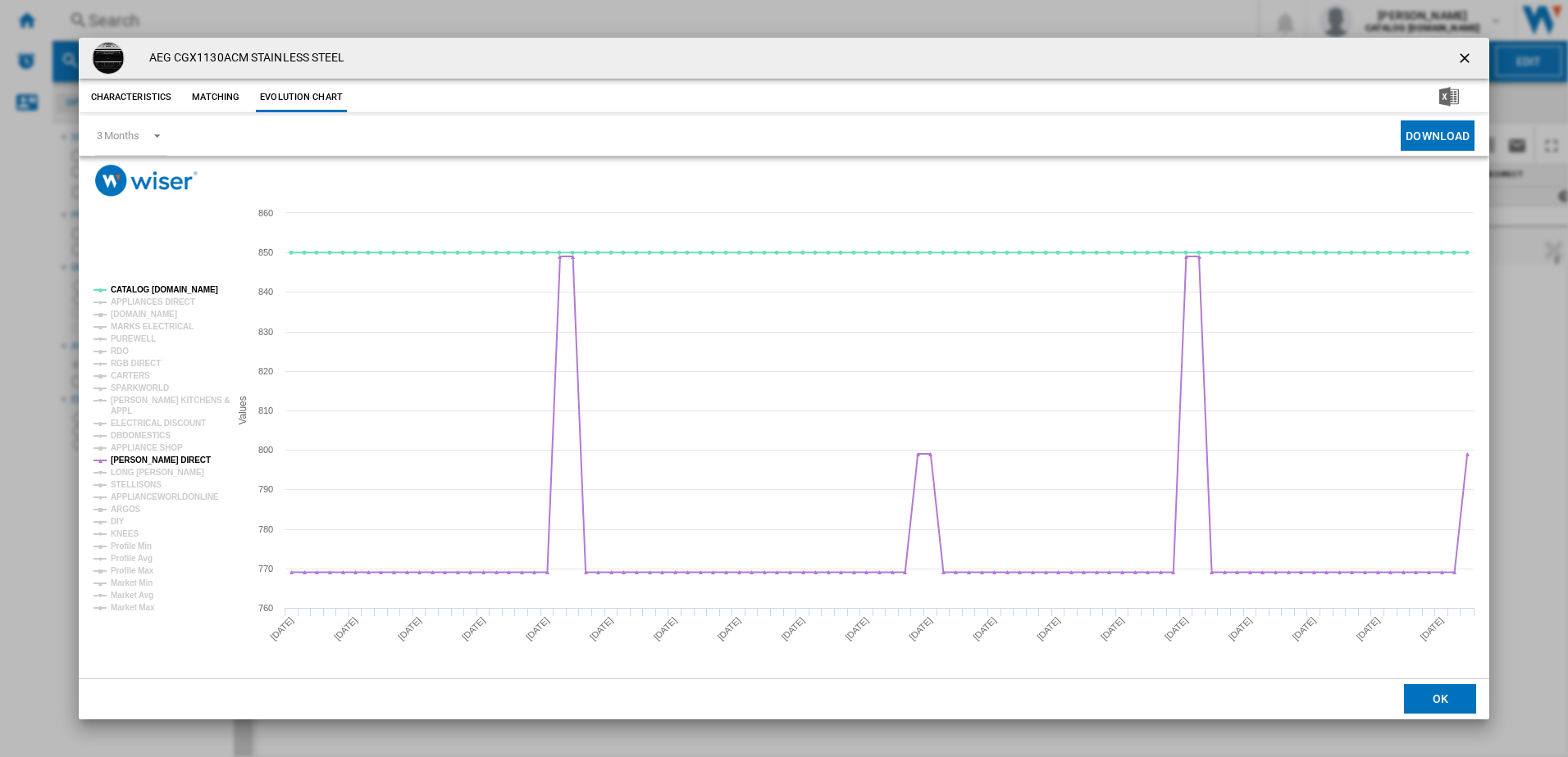
click at [133, 463] on tspan "[PERSON_NAME] DIRECT" at bounding box center [160, 460] width 100 height 9
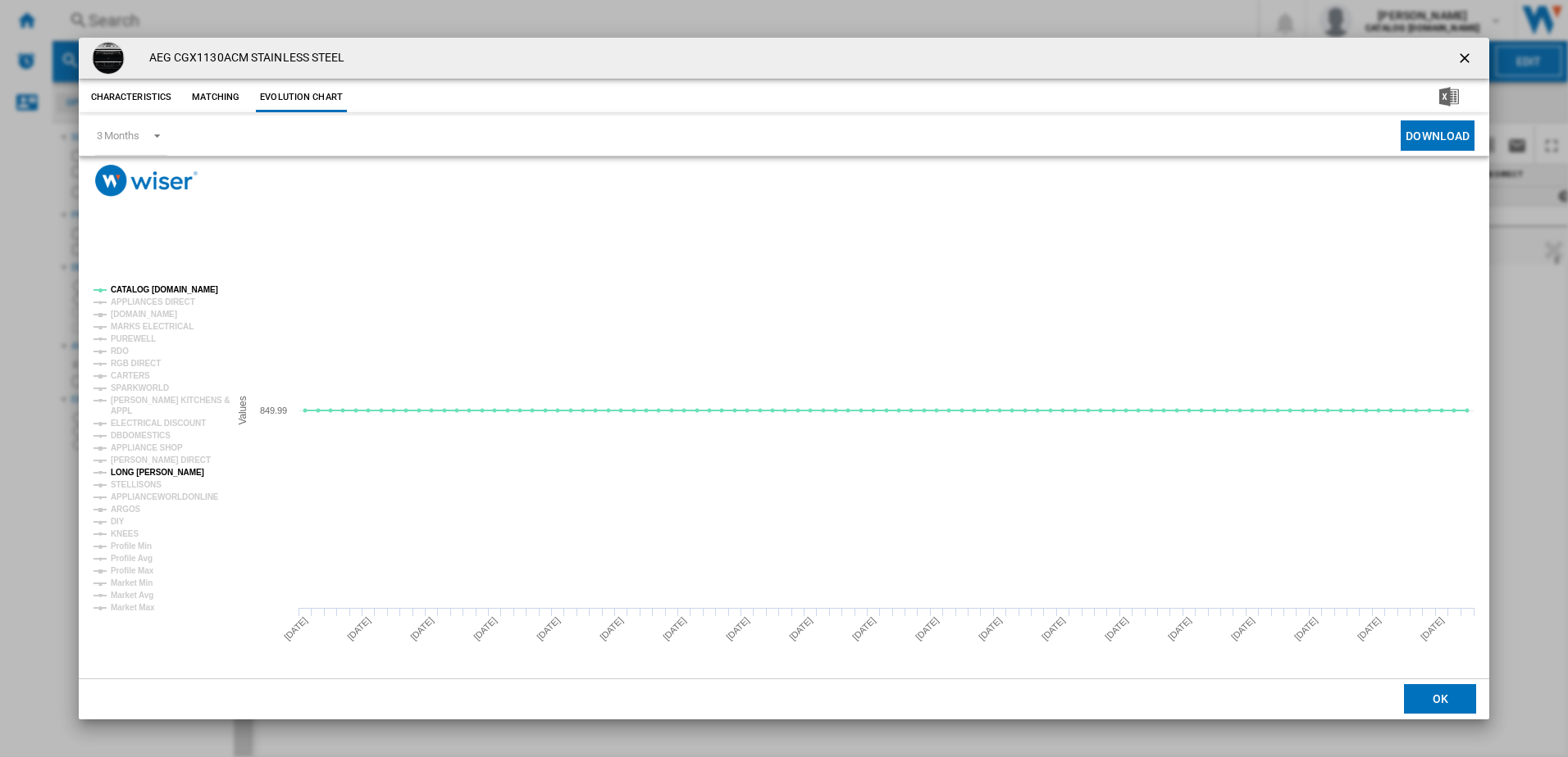
click at [132, 470] on tspan "LONG [PERSON_NAME]" at bounding box center [157, 472] width 93 height 9
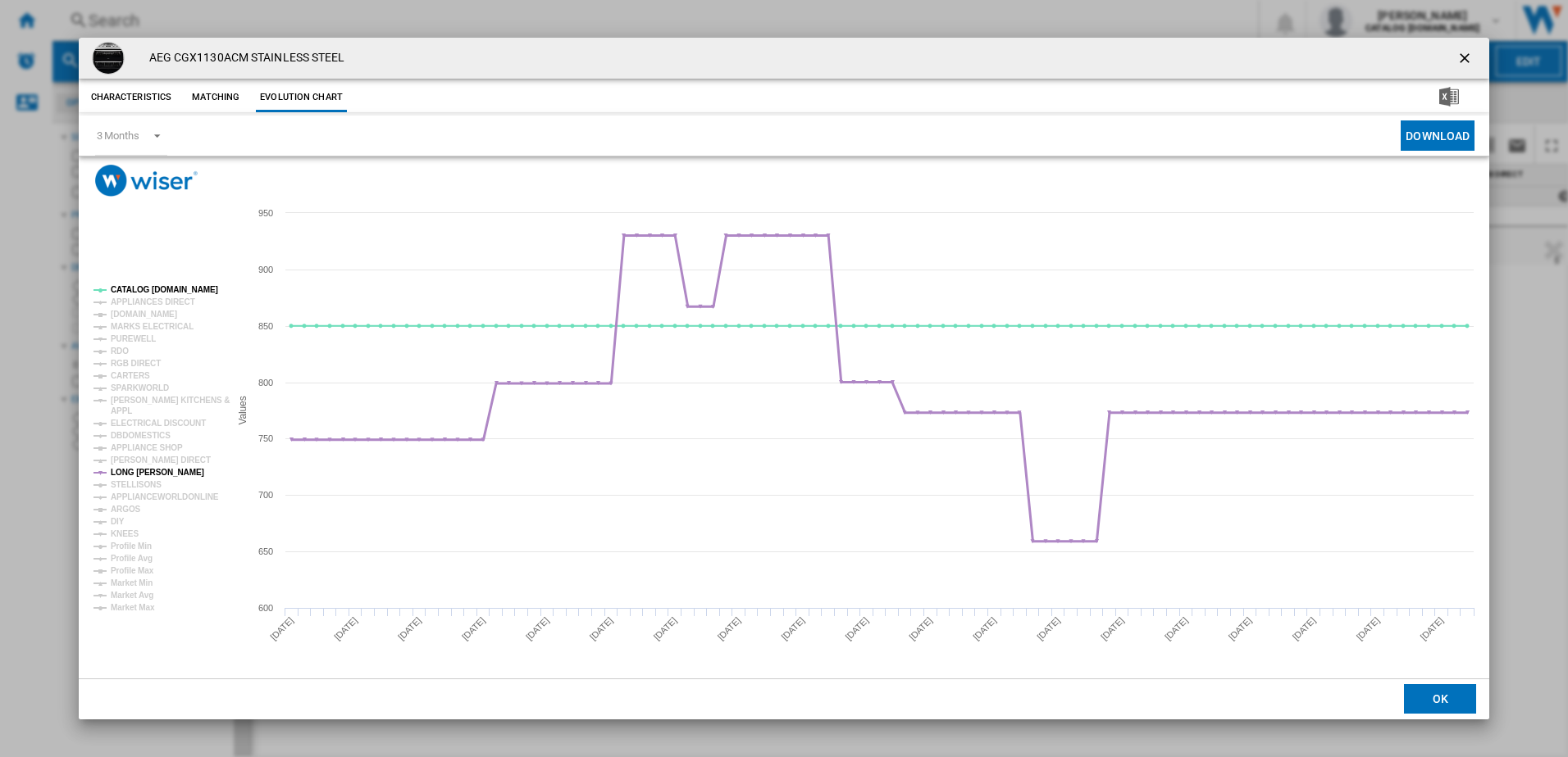
click at [155, 473] on tspan "LONG [PERSON_NAME]" at bounding box center [157, 472] width 93 height 9
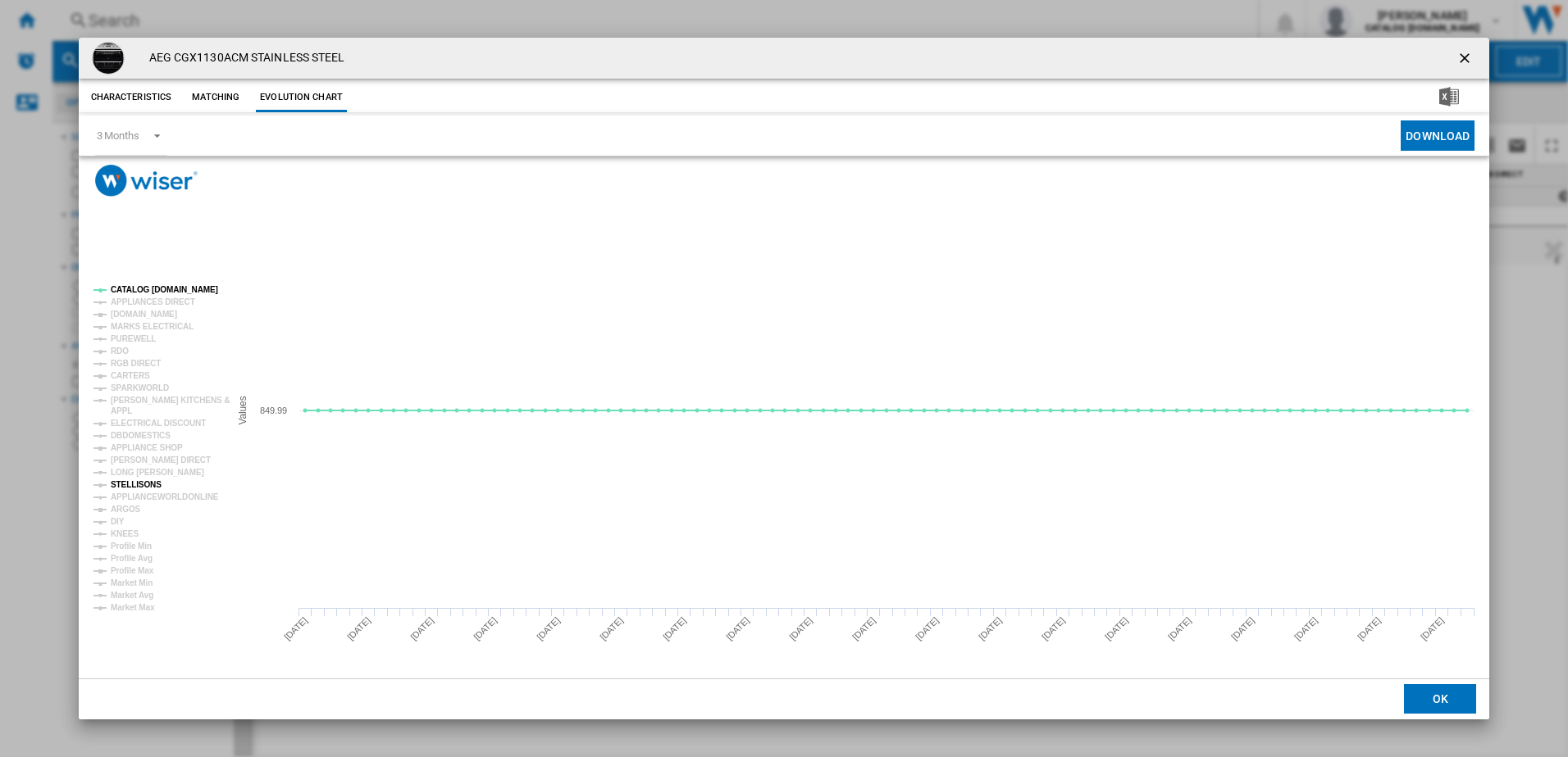
click at [145, 481] on tspan "STELLISONS" at bounding box center [135, 485] width 51 height 9
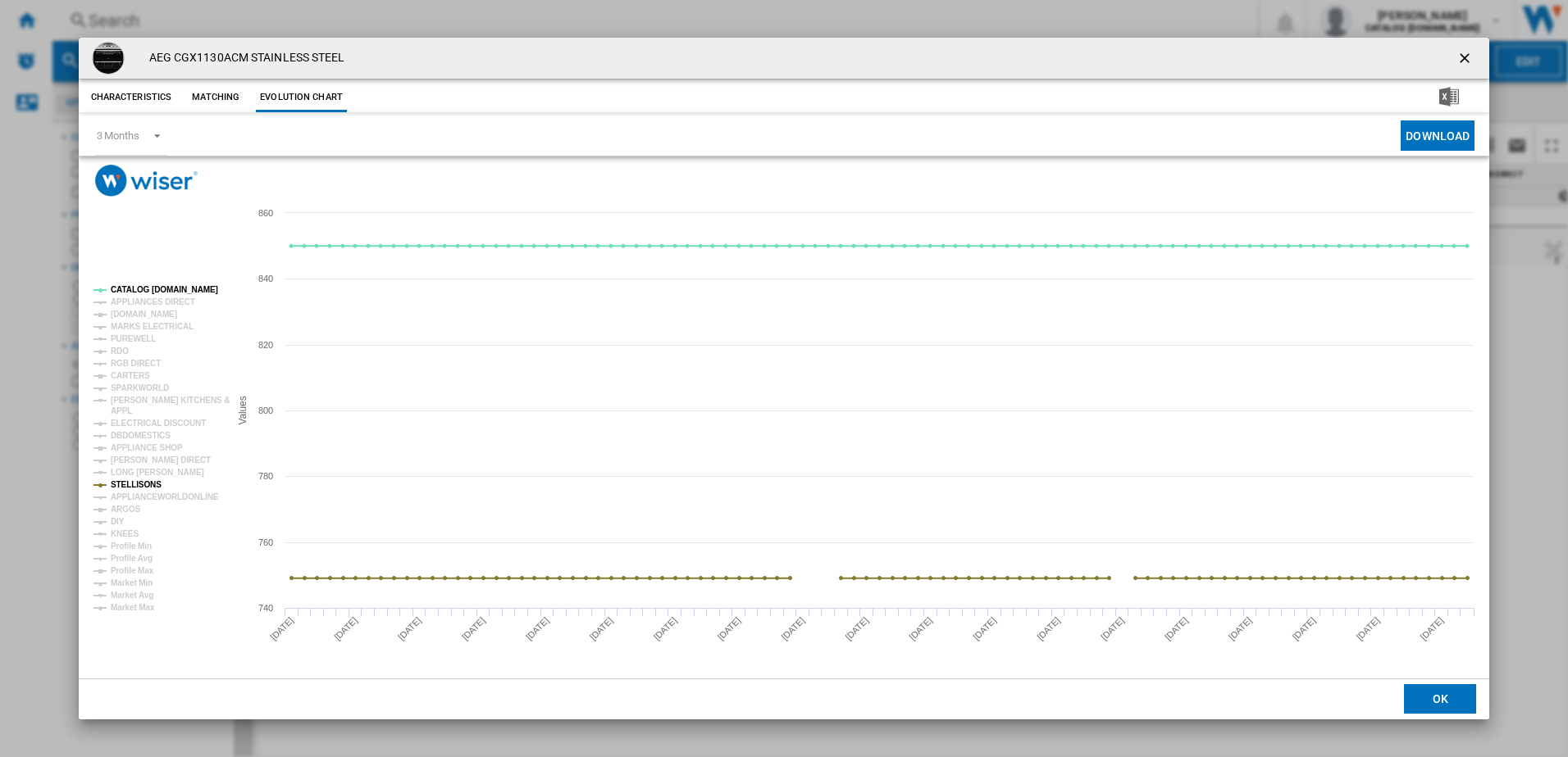
click at [145, 481] on tspan "STELLISONS" at bounding box center [135, 485] width 51 height 9
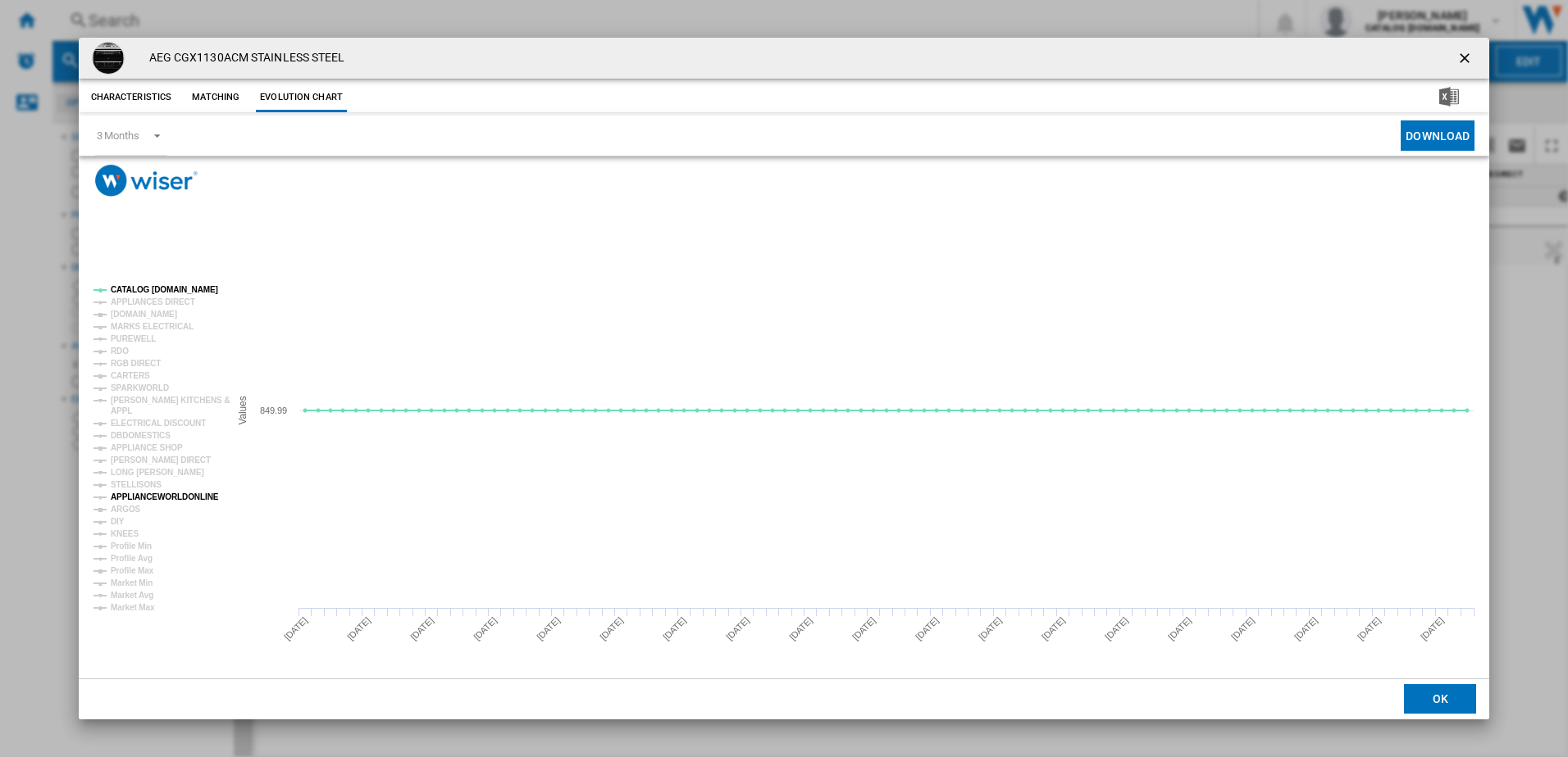
click at [141, 492] on tspan "APPLIANCEWORLDONLINE" at bounding box center [164, 497] width 108 height 9
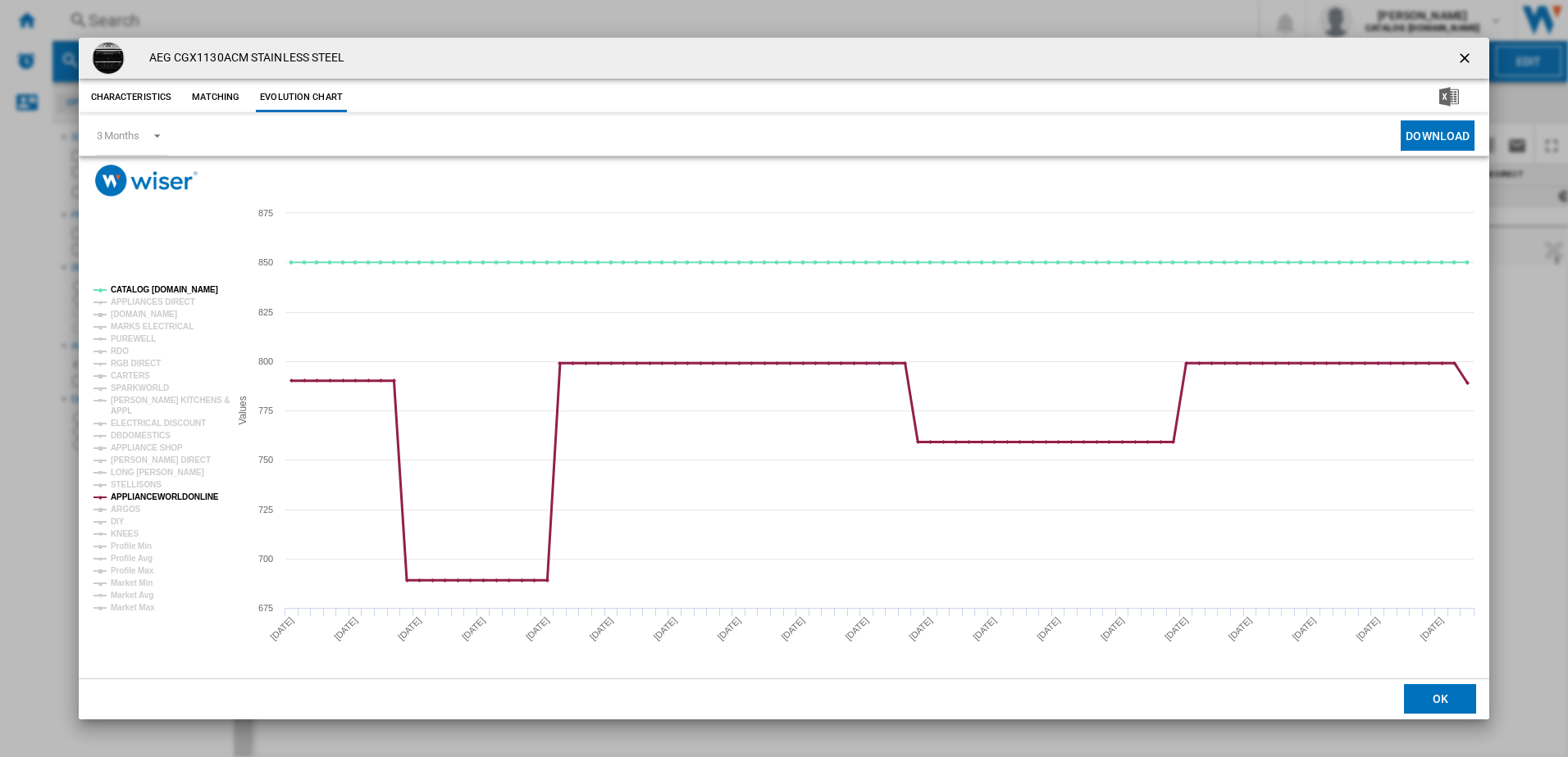
click at [135, 499] on tspan "APPLIANCEWORLDONLINE" at bounding box center [164, 497] width 108 height 9
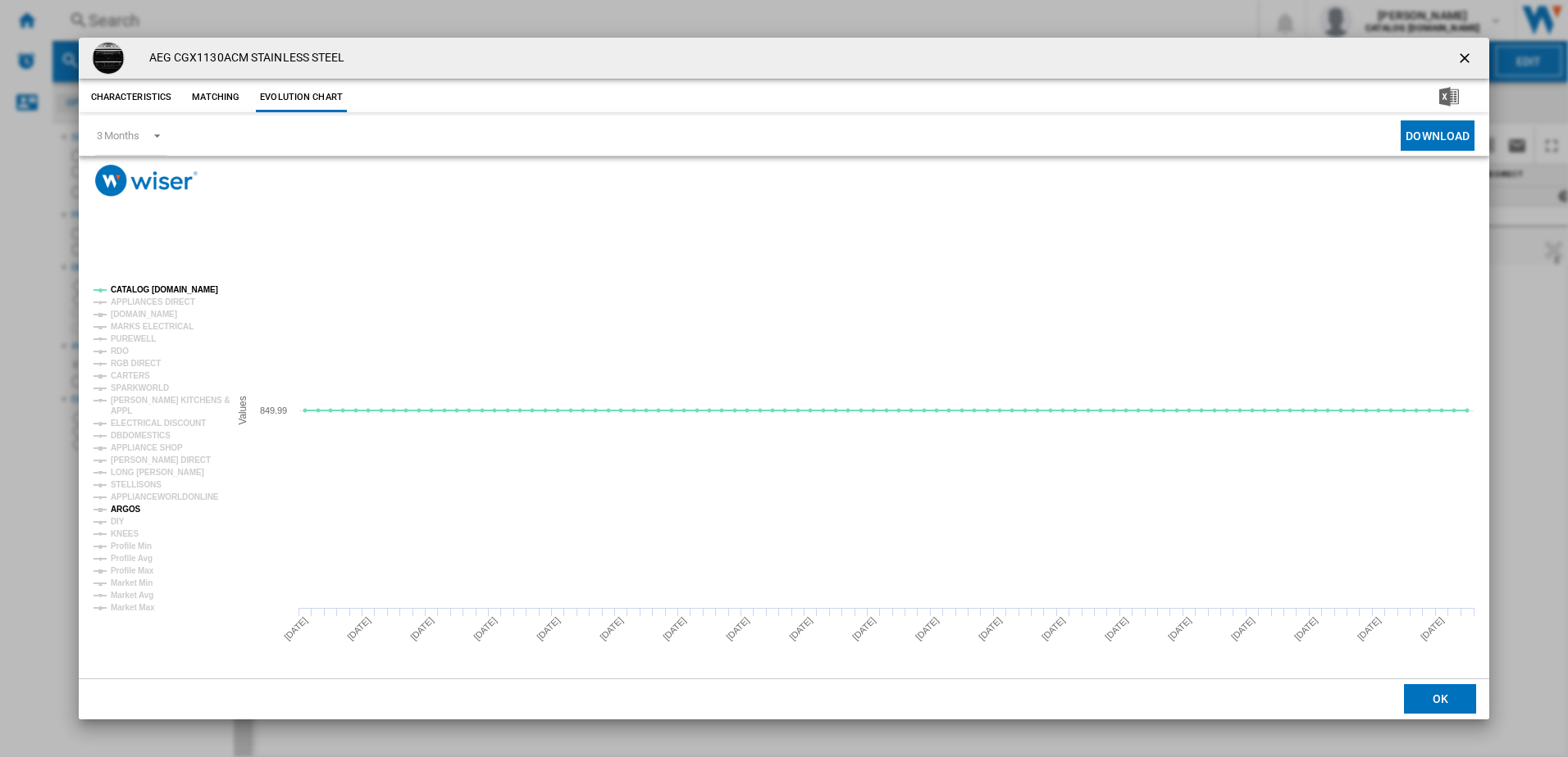
click at [135, 505] on tspan "ARGOS" at bounding box center [125, 510] width 30 height 9
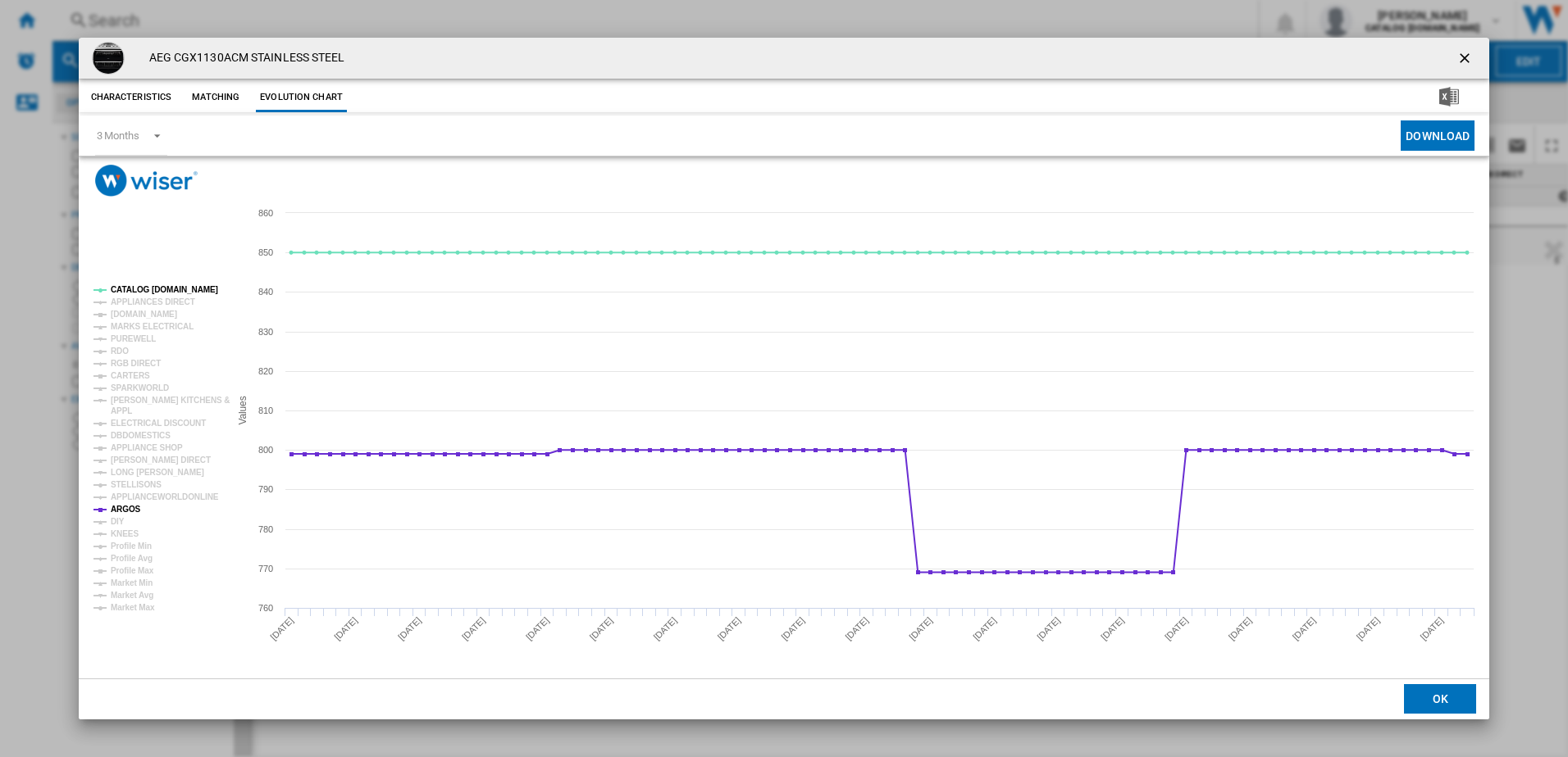
click at [129, 511] on tspan "ARGOS" at bounding box center [125, 510] width 30 height 9
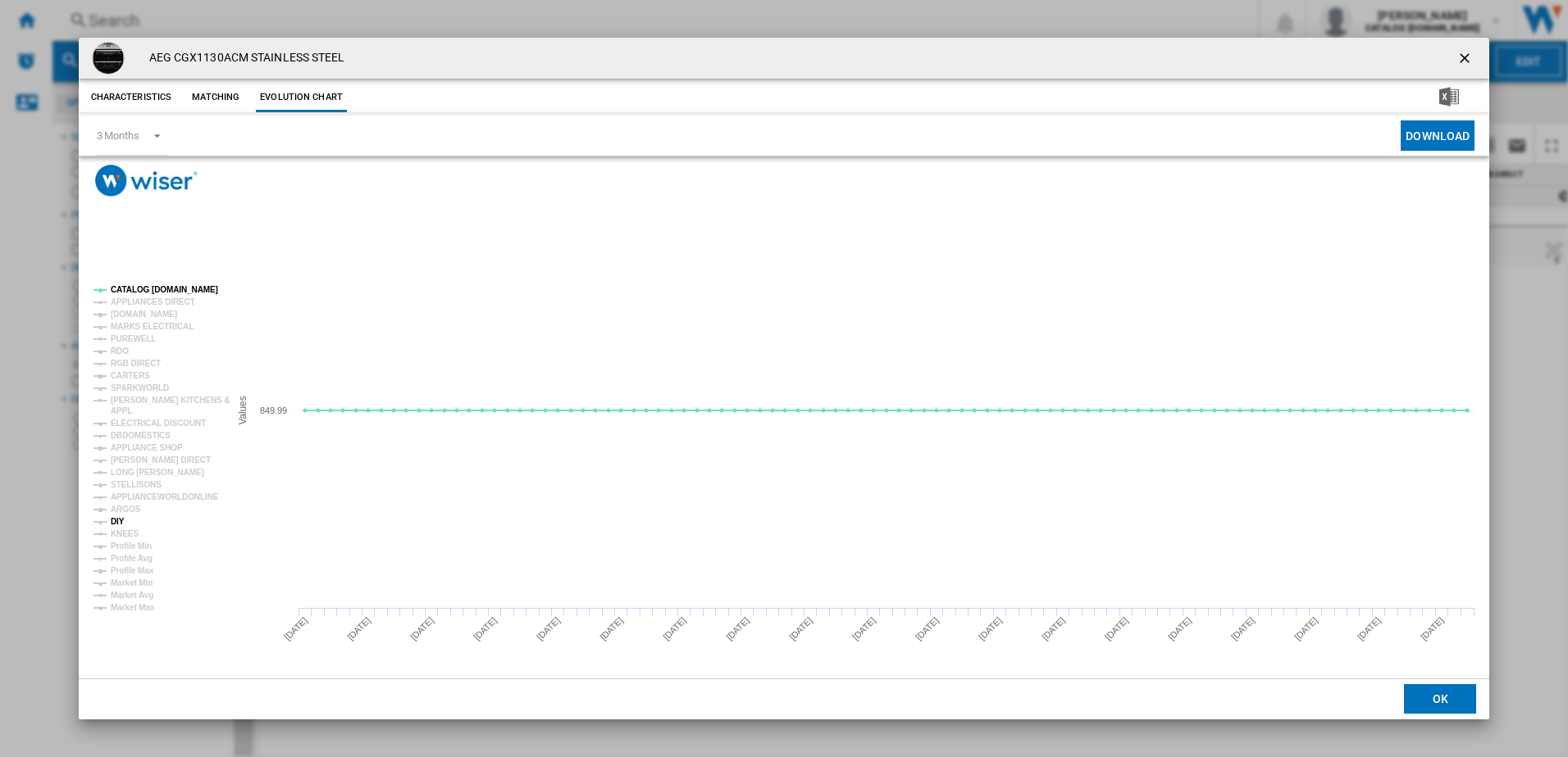
click at [122, 521] on tspan "DIY" at bounding box center [117, 522] width 14 height 9
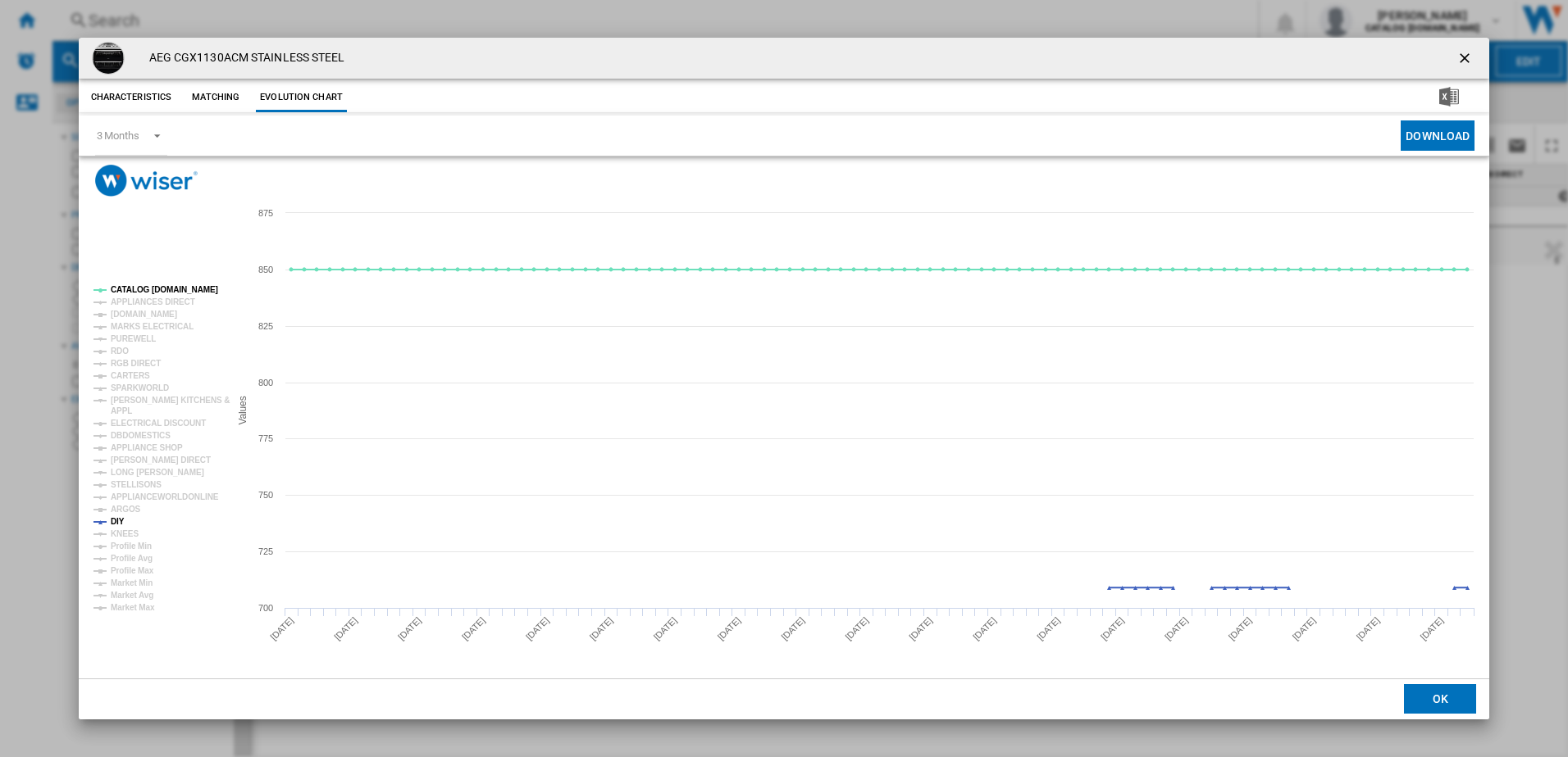
click at [122, 521] on tspan "DIY" at bounding box center [117, 522] width 14 height 9
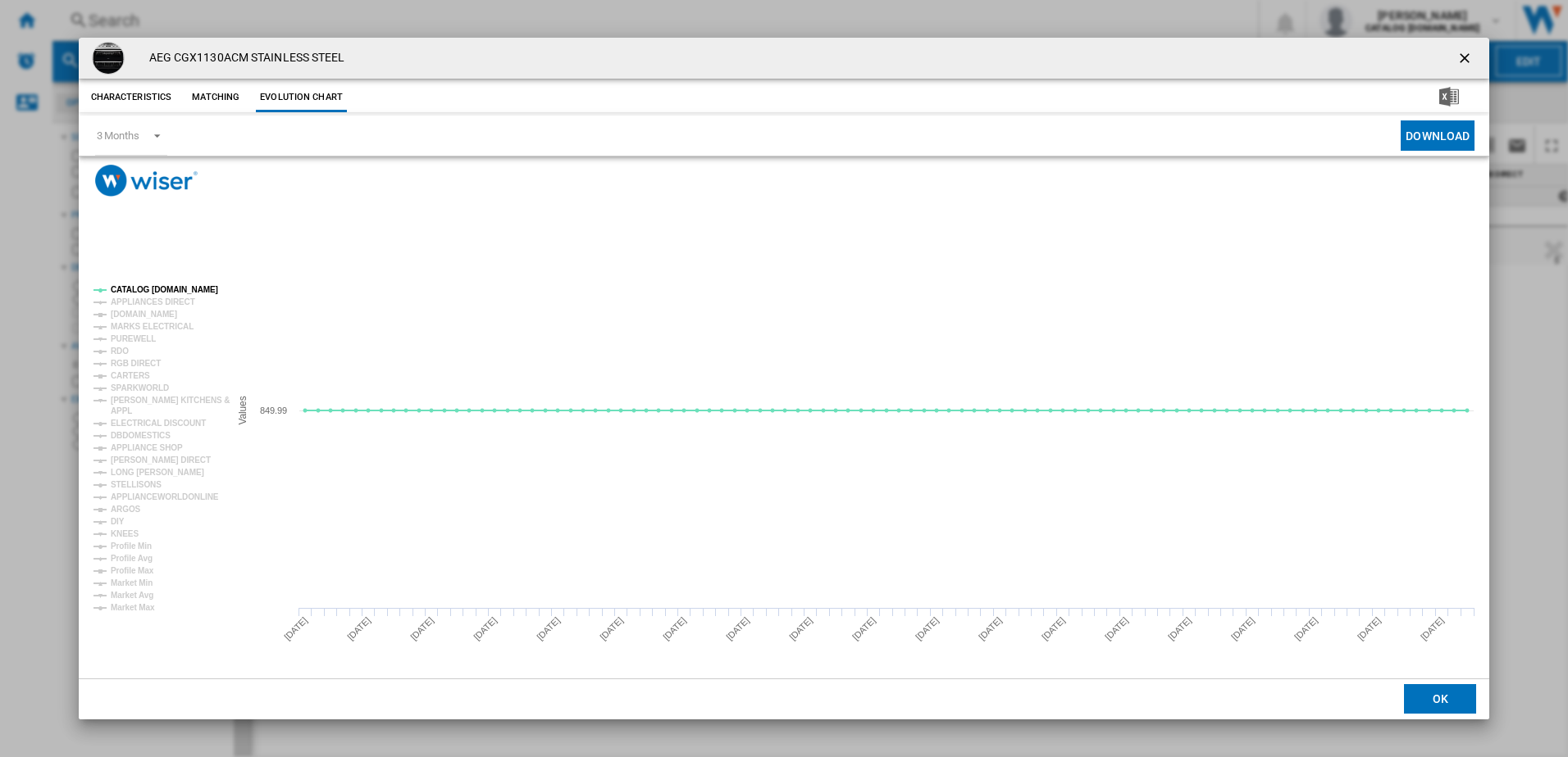
click at [122, 521] on tspan "DIY" at bounding box center [117, 522] width 14 height 9
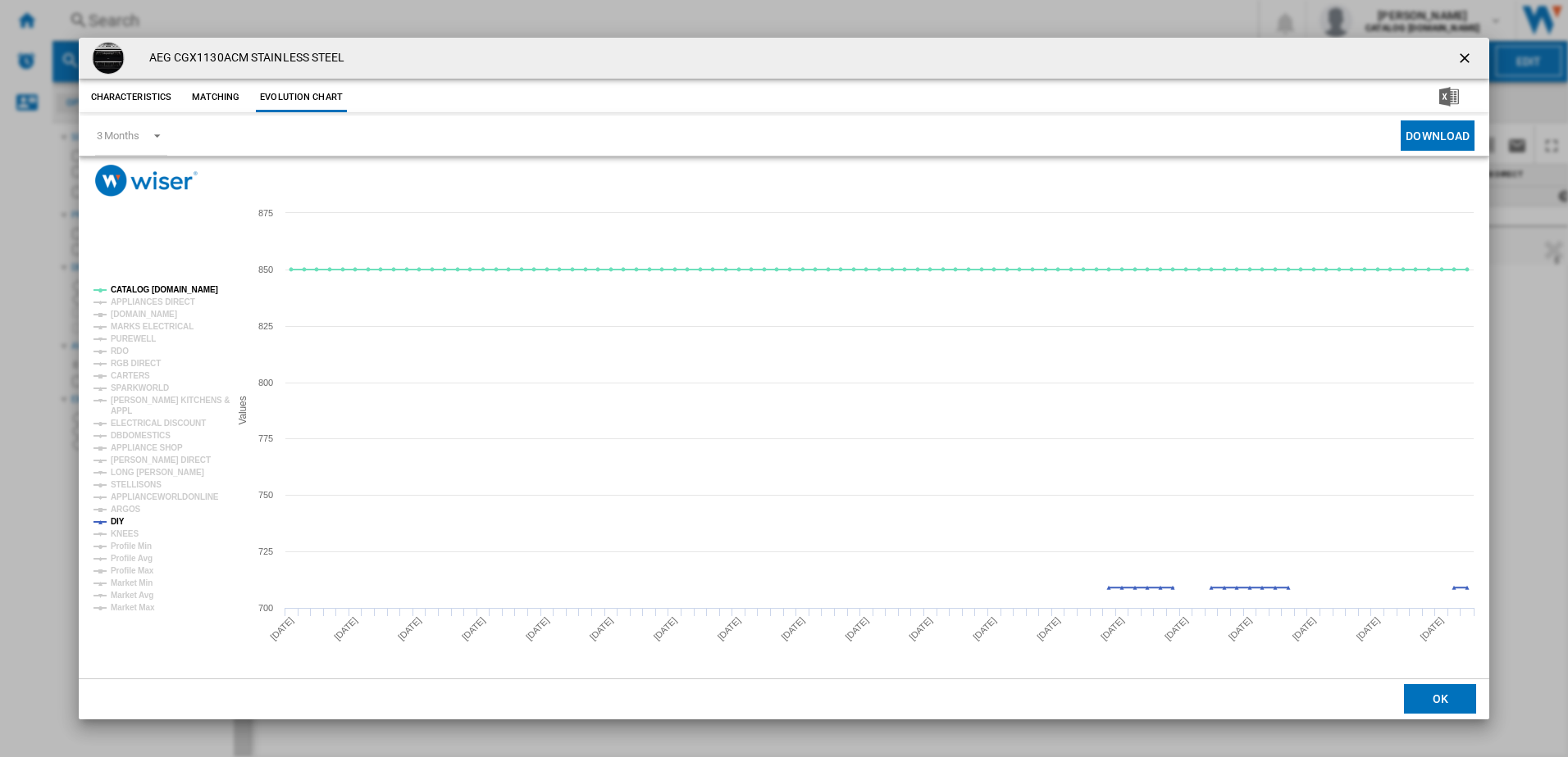
click at [122, 521] on tspan "DIY" at bounding box center [117, 522] width 14 height 9
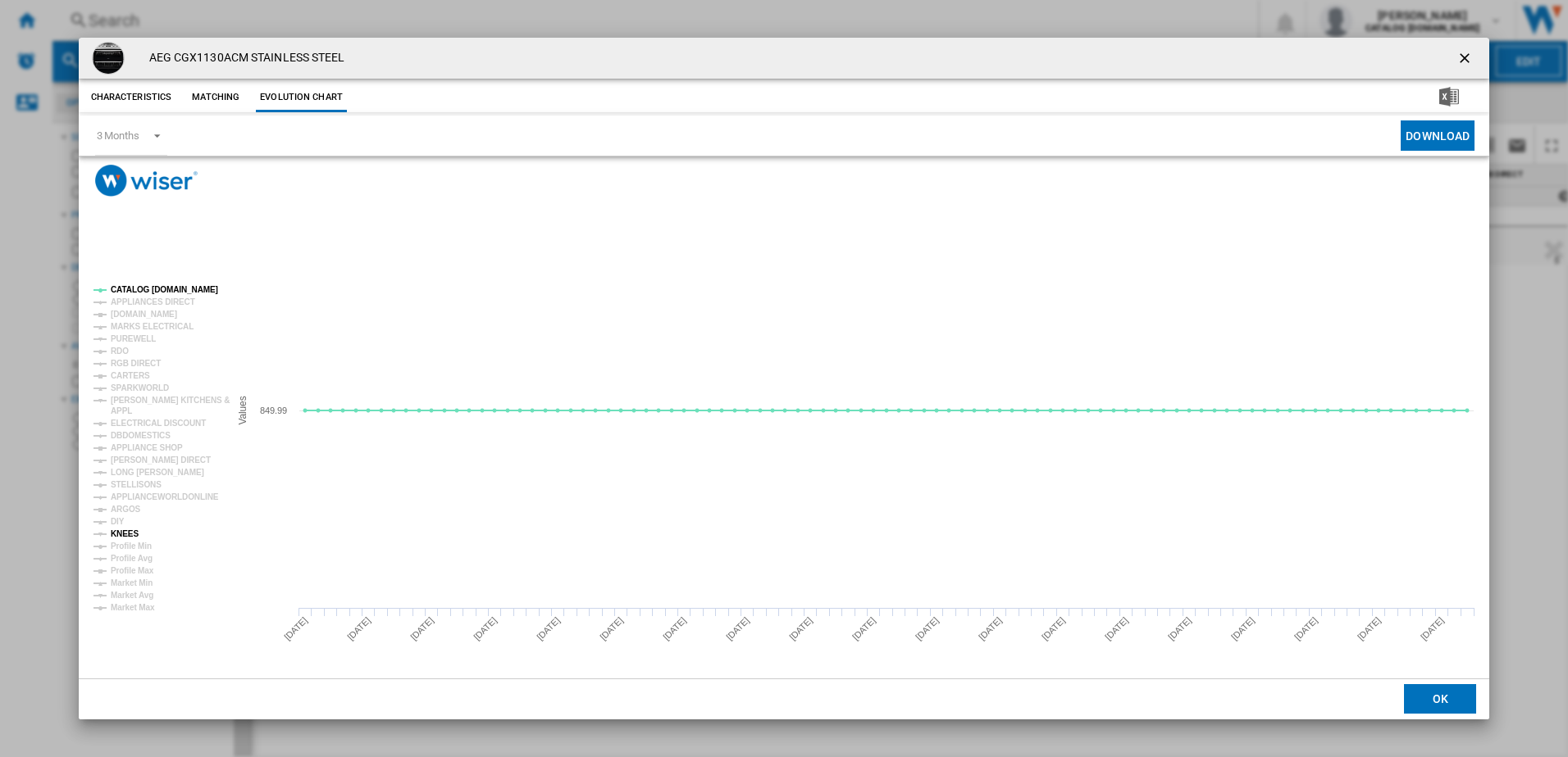
click at [133, 537] on tspan "KNEES" at bounding box center [124, 534] width 28 height 9
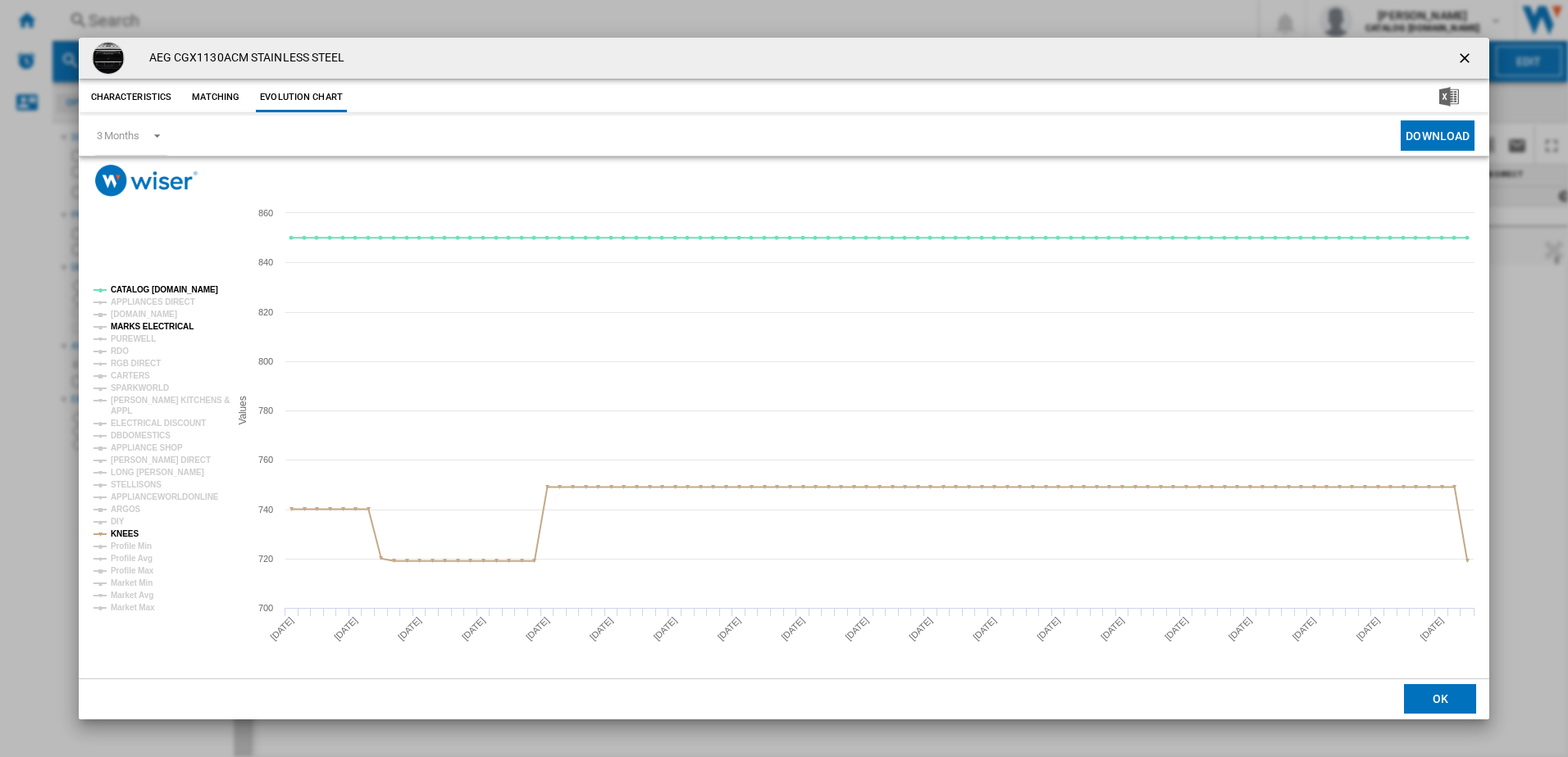
click at [148, 323] on tspan "MARKS ELECTRICAL" at bounding box center [152, 327] width 83 height 9
